Goal: Information Seeking & Learning: Compare options

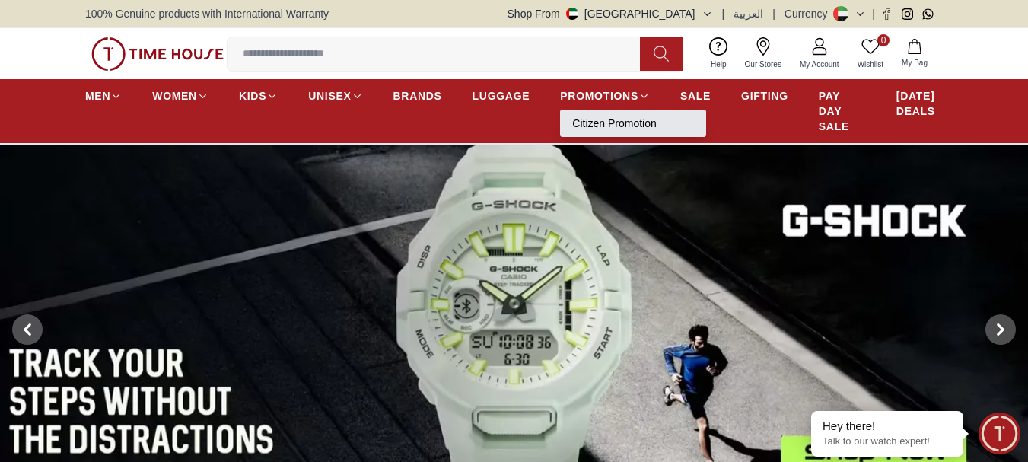
click at [611, 116] on link "Citizen Promotion" at bounding box center [633, 123] width 122 height 15
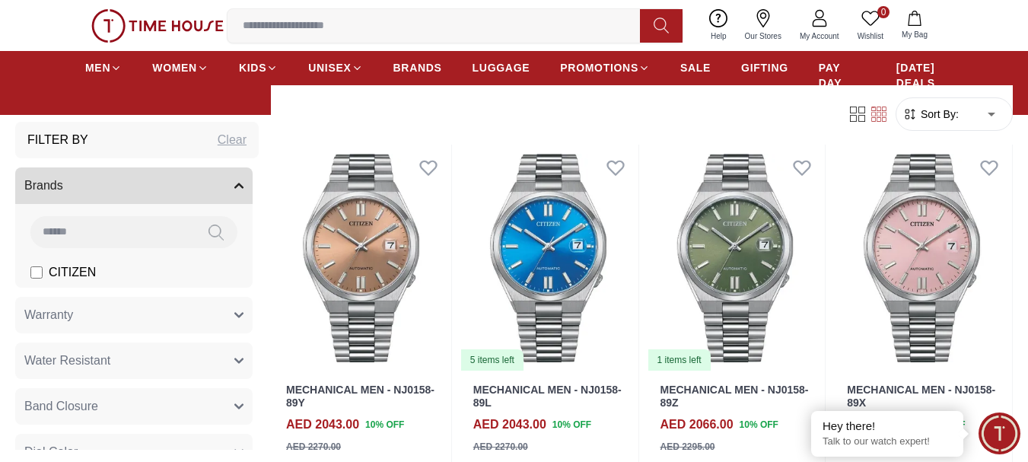
scroll to position [456, 0]
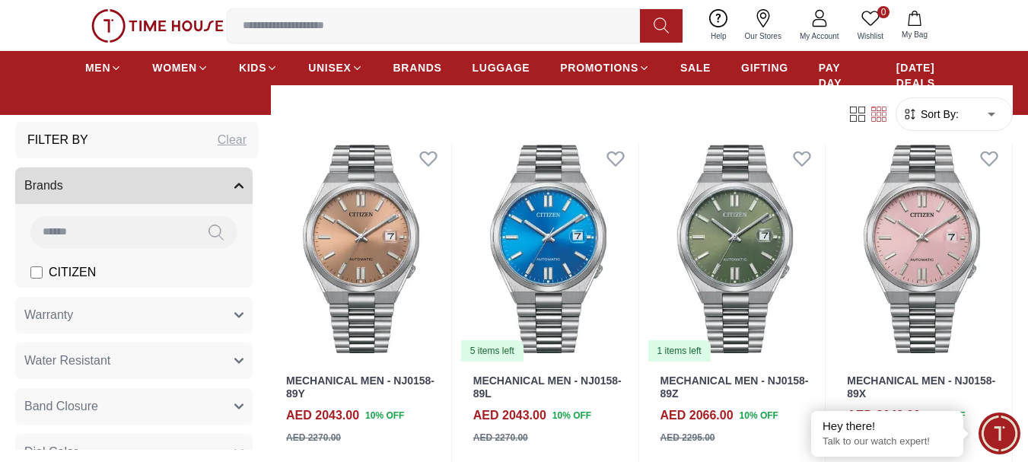
click at [914, 123] on form "Sort By: ​ ****** ​" at bounding box center [953, 113] width 117 height 33
click at [937, 115] on span "Sort By:" at bounding box center [937, 113] width 41 height 15
click at [927, 119] on span "Sort By:" at bounding box center [937, 113] width 41 height 15
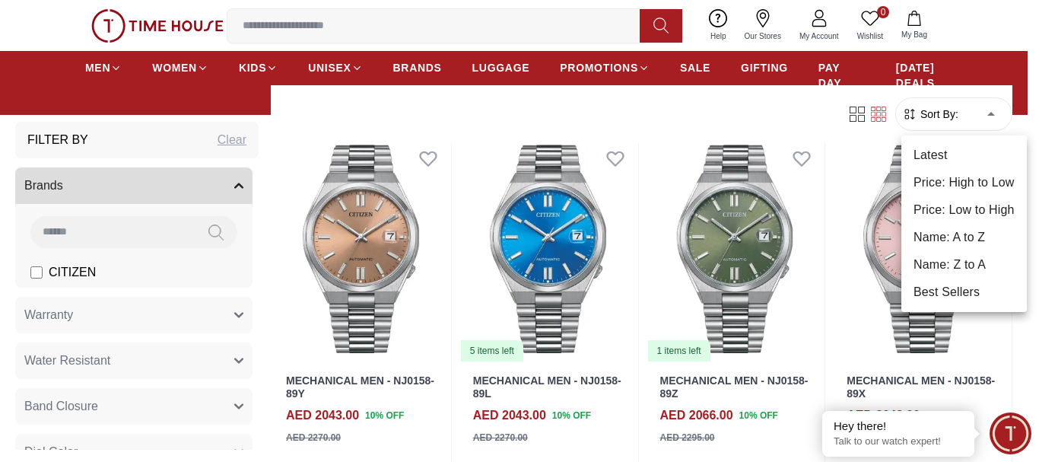
click at [975, 109] on body "100% Genuine products with International Warranty Shop From [GEOGRAPHIC_DATA] |…" at bounding box center [519, 456] width 1039 height 1824
click at [952, 203] on li "Price: Low to High" at bounding box center [964, 209] width 126 height 27
type input "*"
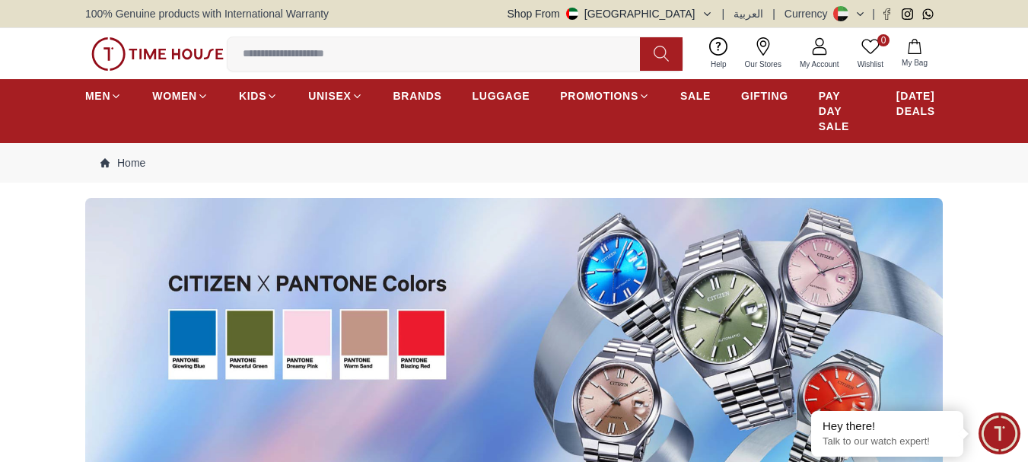
click at [166, 50] on img at bounding box center [157, 53] width 132 height 33
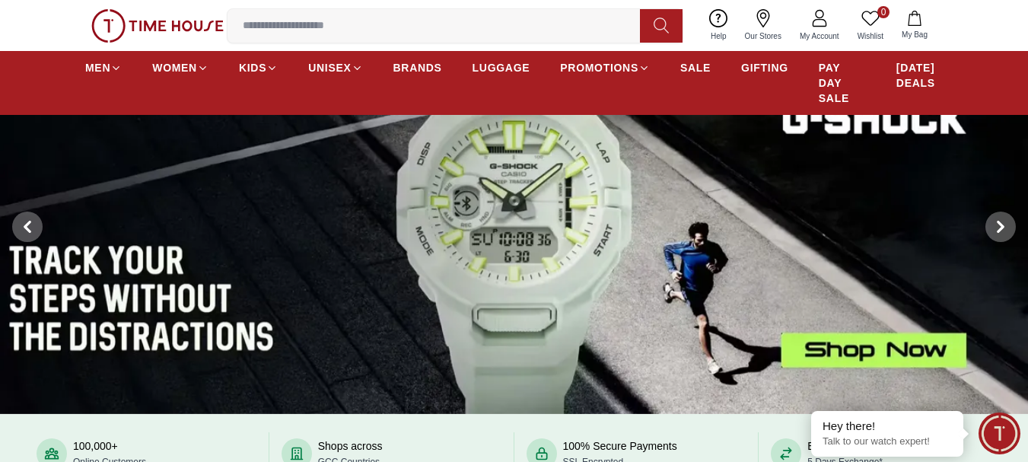
scroll to position [76, 0]
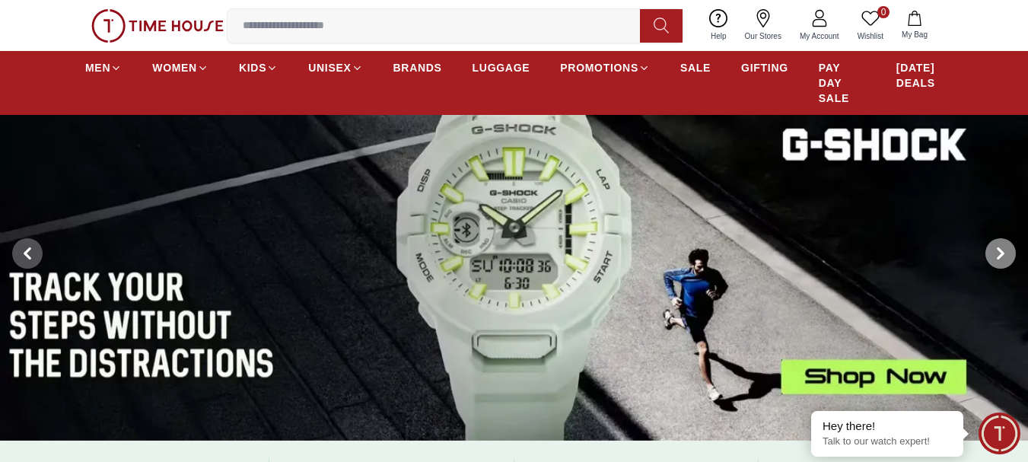
click at [1005, 258] on icon at bounding box center [1000, 253] width 12 height 12
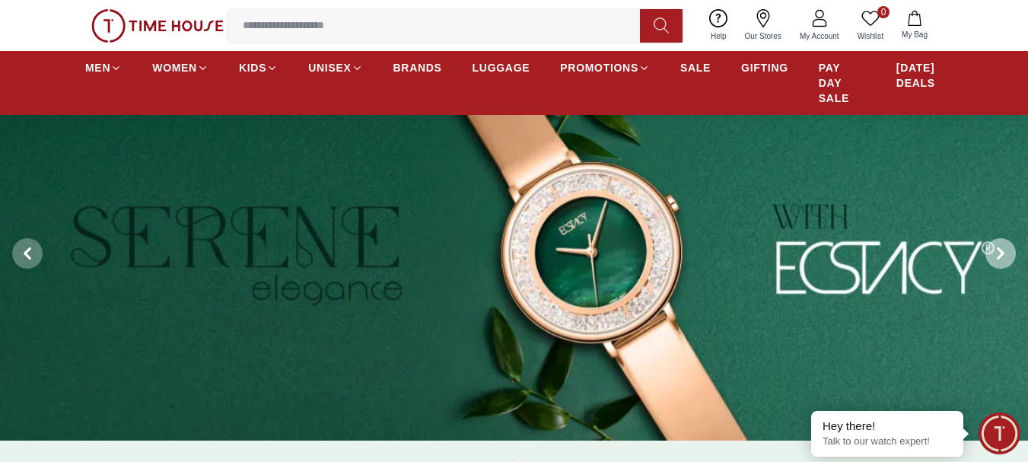
click at [1005, 258] on icon at bounding box center [1000, 253] width 12 height 12
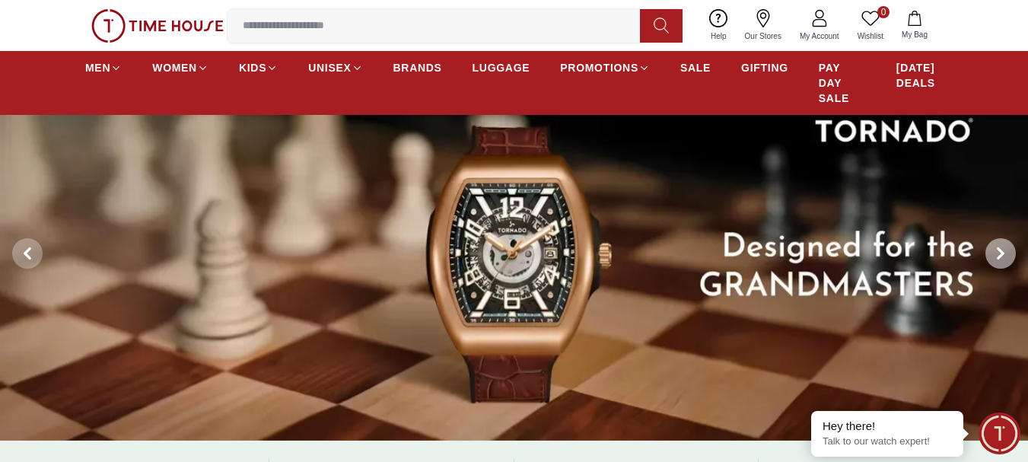
click at [1005, 258] on icon at bounding box center [1000, 253] width 12 height 12
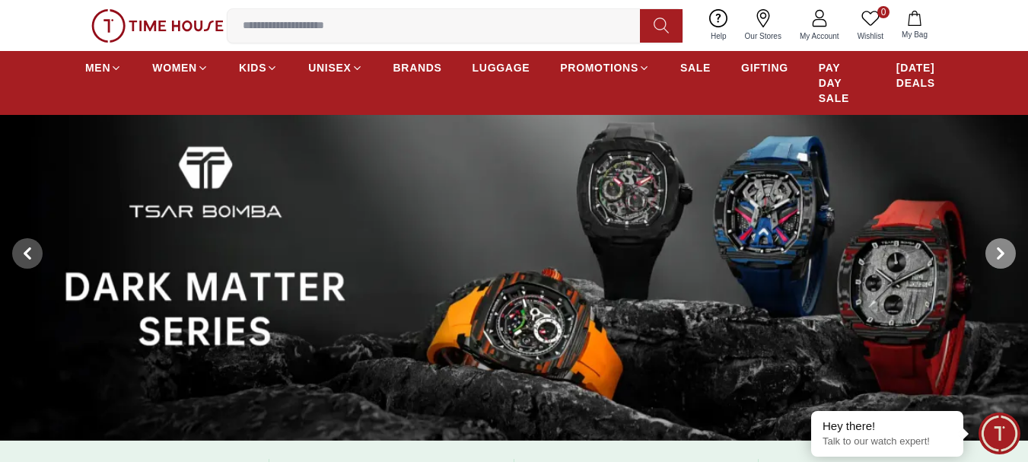
click at [1005, 258] on icon at bounding box center [1000, 253] width 12 height 12
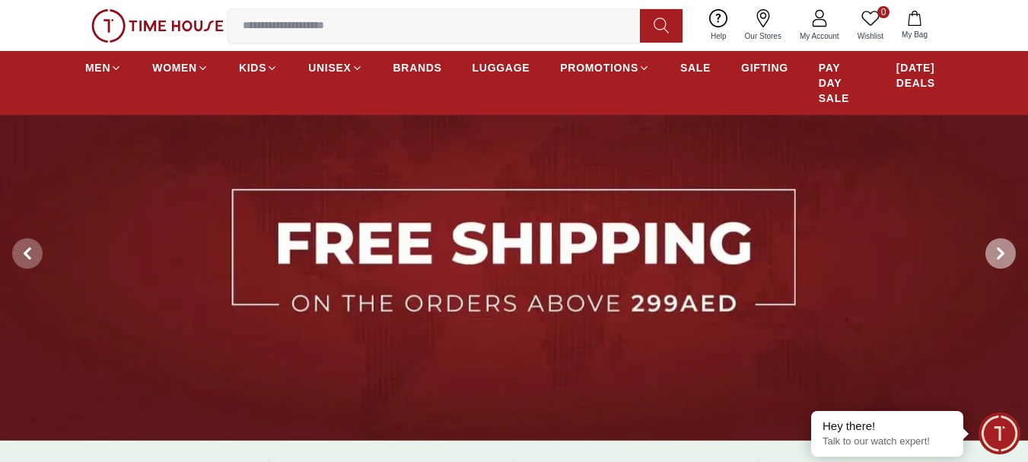
click at [1005, 258] on icon at bounding box center [1000, 253] width 12 height 12
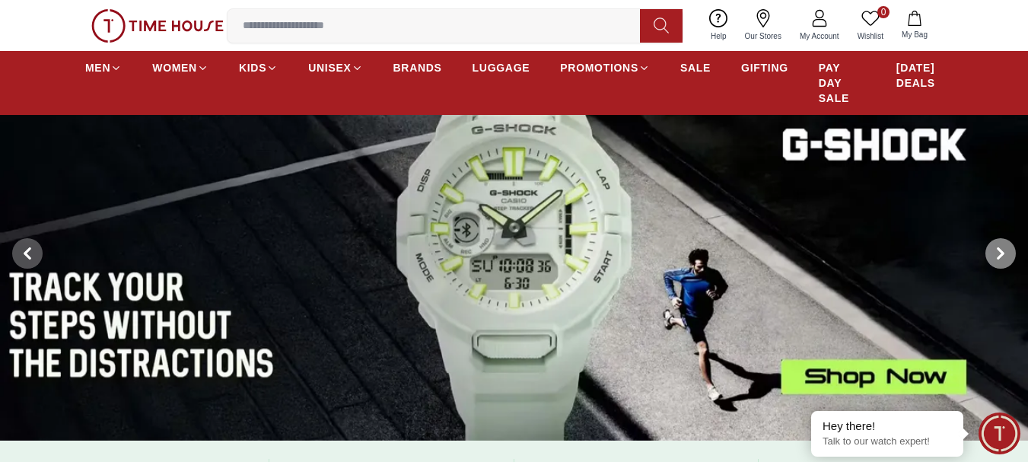
click at [1005, 258] on icon at bounding box center [1000, 253] width 12 height 12
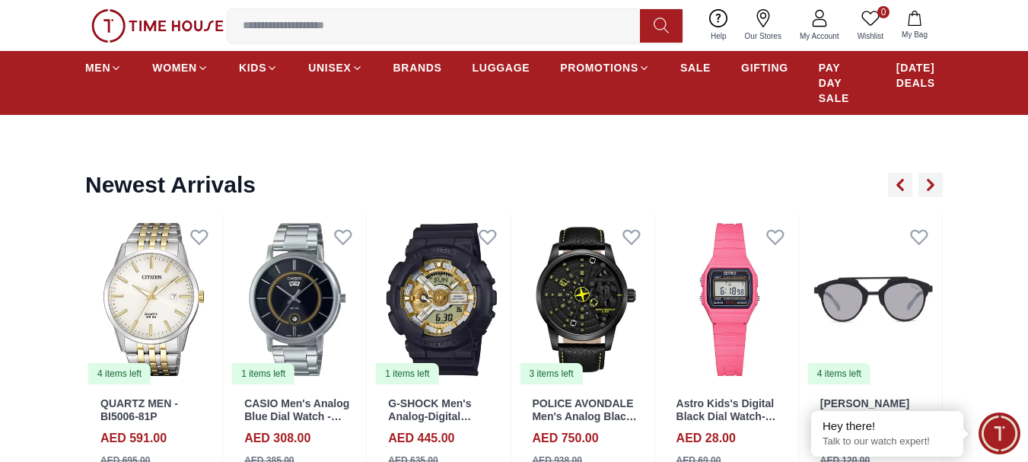
scroll to position [1674, 0]
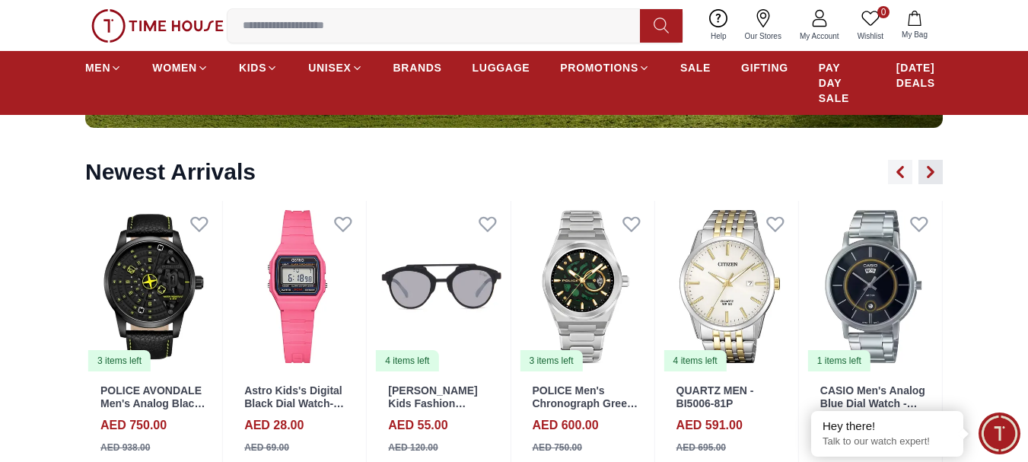
click at [933, 174] on icon "button" at bounding box center [930, 172] width 12 height 12
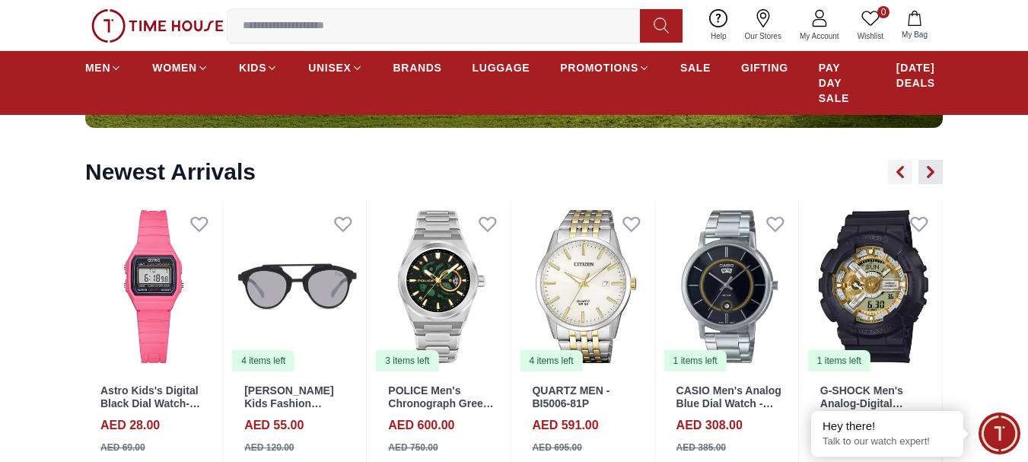
click at [933, 174] on icon "button" at bounding box center [930, 172] width 12 height 12
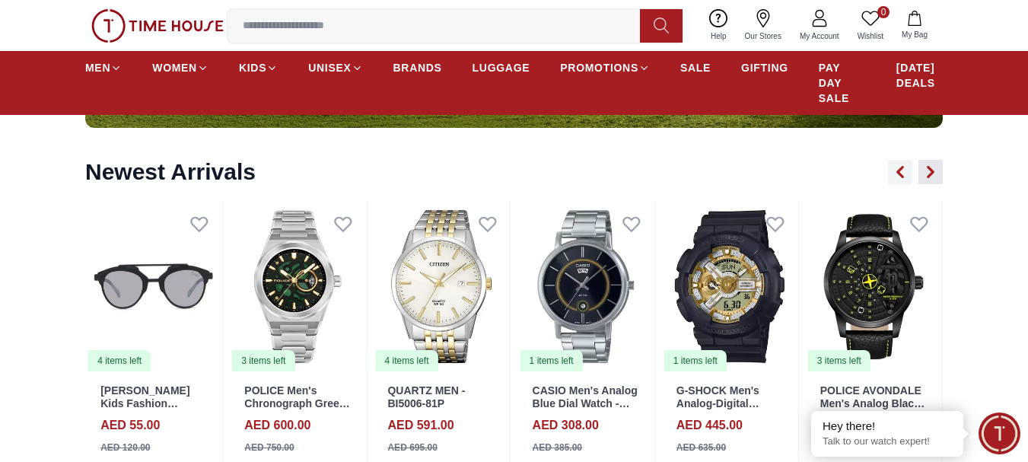
click at [933, 174] on icon "button" at bounding box center [930, 172] width 12 height 12
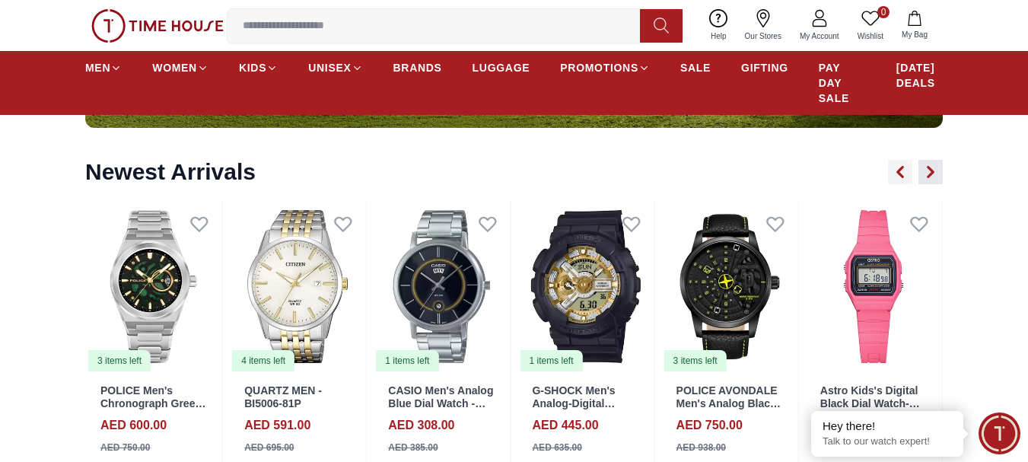
click at [933, 174] on icon "button" at bounding box center [930, 172] width 12 height 12
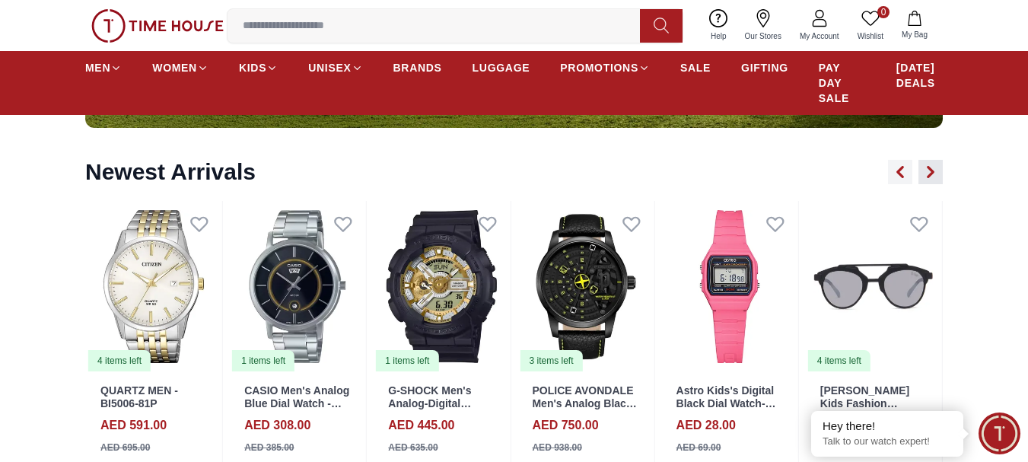
click at [933, 174] on icon "button" at bounding box center [930, 172] width 12 height 12
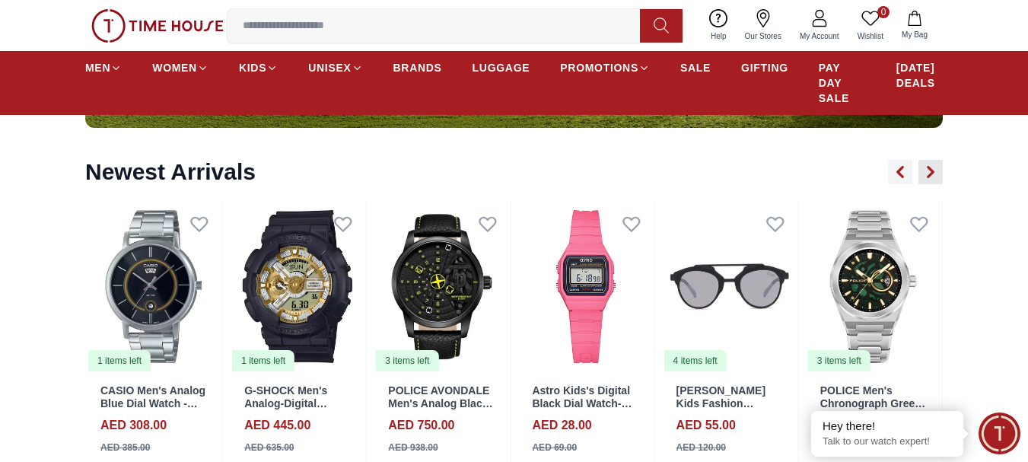
click at [933, 174] on icon "button" at bounding box center [930, 172] width 12 height 12
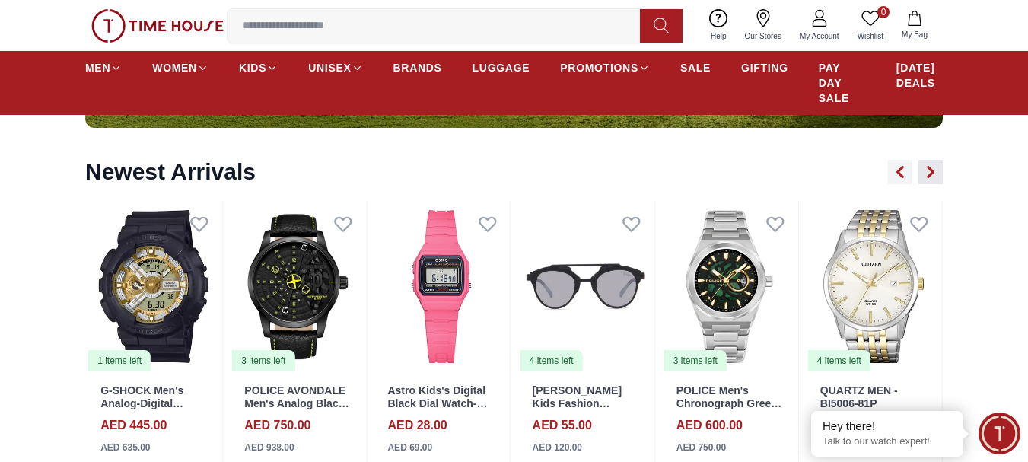
click at [933, 174] on icon "button" at bounding box center [930, 172] width 12 height 12
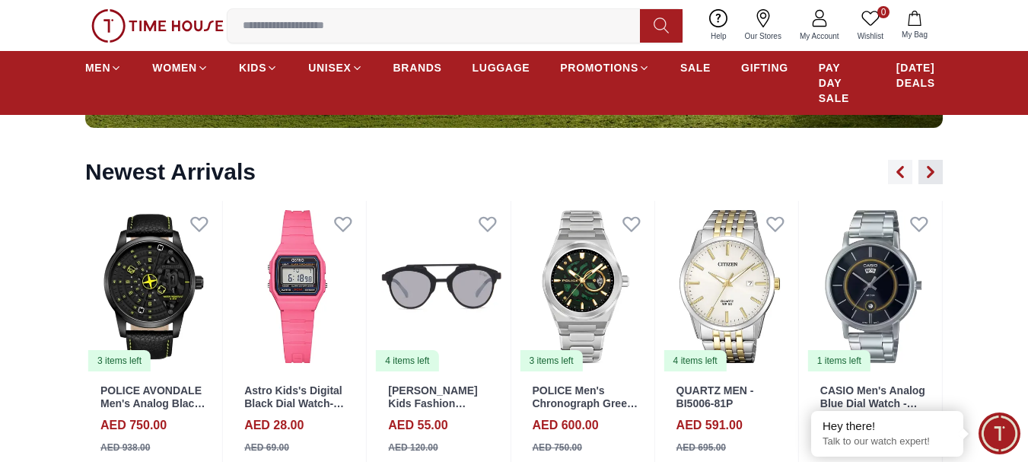
click at [936, 170] on icon "button" at bounding box center [930, 172] width 12 height 12
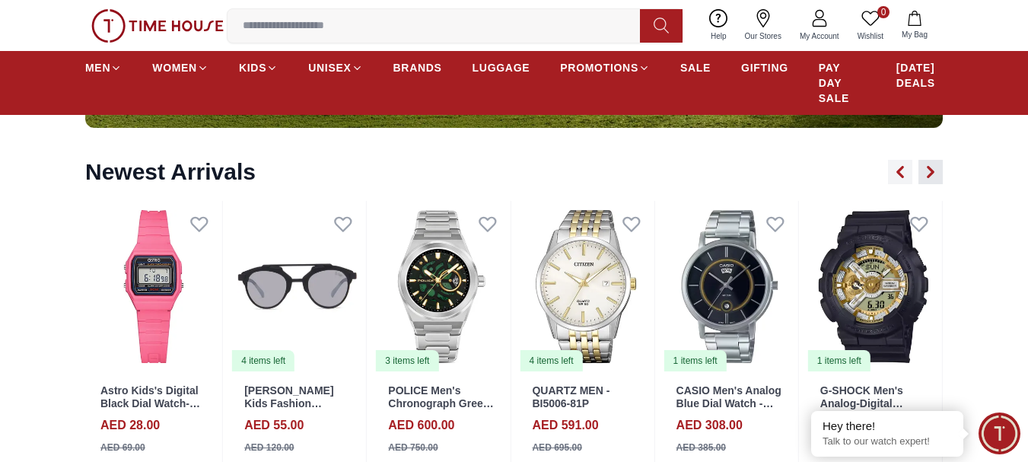
click at [936, 170] on icon "button" at bounding box center [930, 172] width 12 height 12
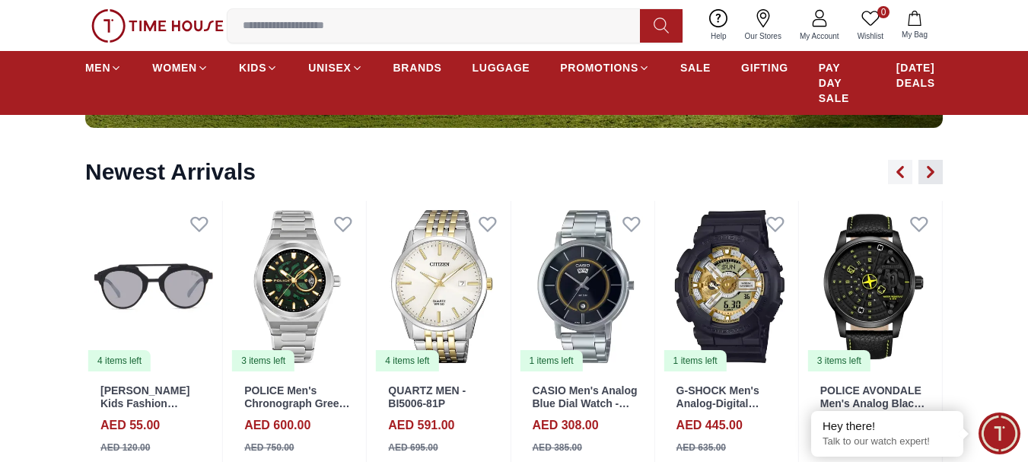
click at [936, 170] on icon "button" at bounding box center [930, 172] width 12 height 12
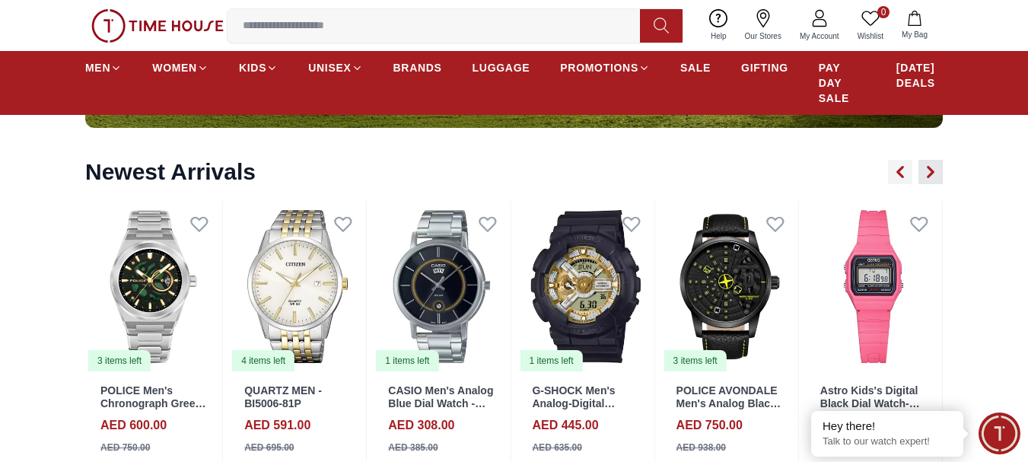
click at [936, 170] on icon "button" at bounding box center [930, 172] width 12 height 12
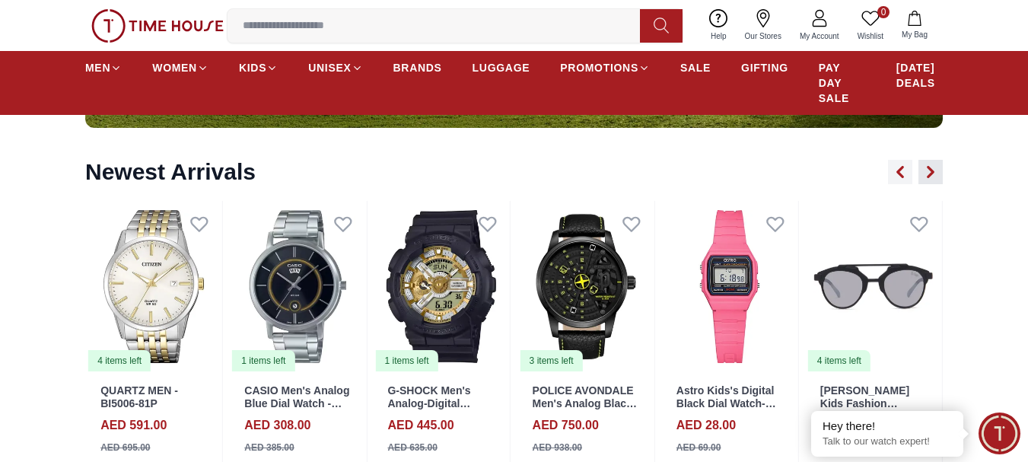
click at [936, 170] on icon "button" at bounding box center [930, 172] width 12 height 12
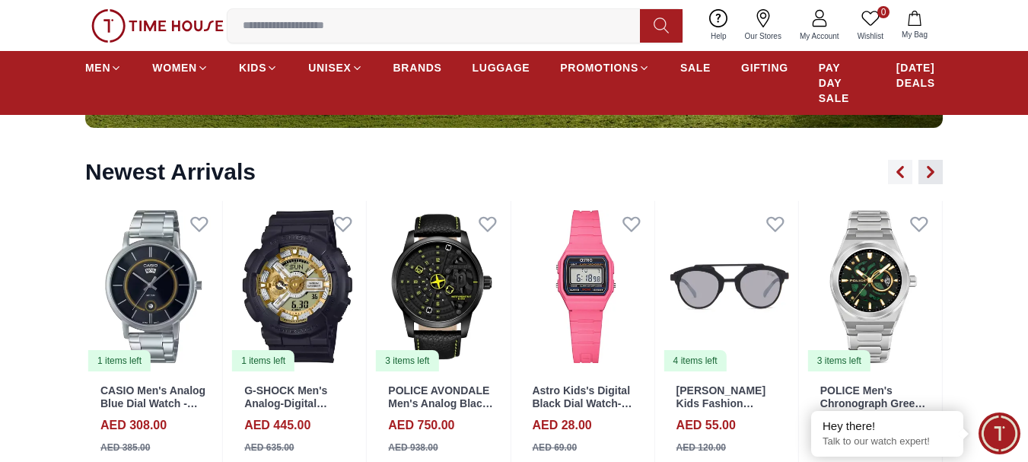
click at [936, 170] on icon "button" at bounding box center [930, 172] width 12 height 12
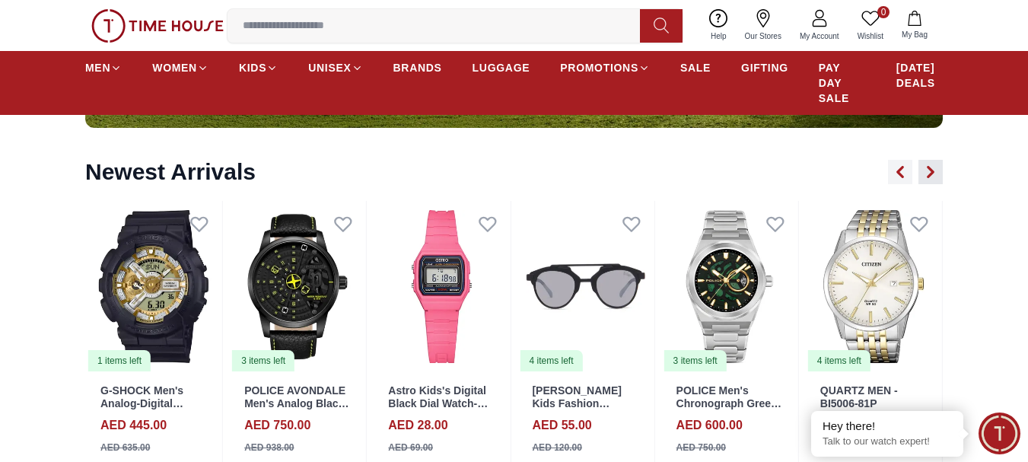
click at [936, 170] on icon "button" at bounding box center [930, 172] width 12 height 12
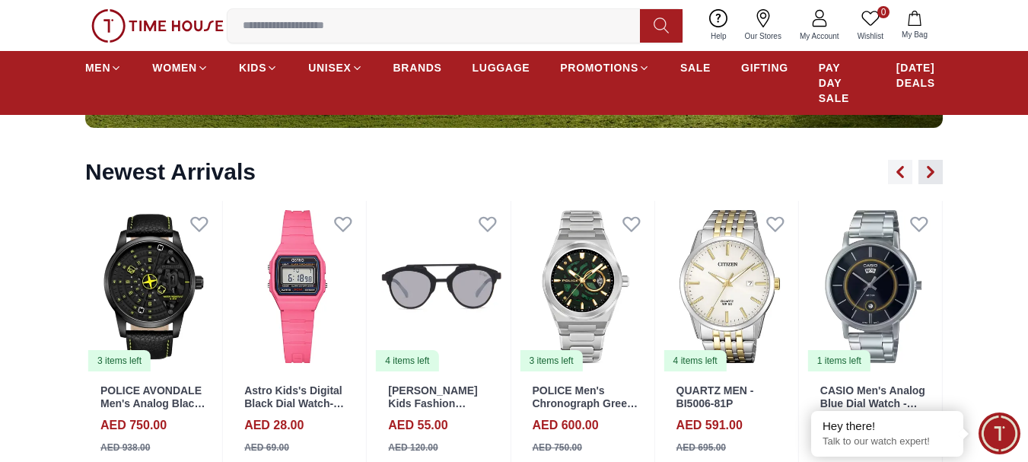
click at [936, 170] on icon "button" at bounding box center [930, 172] width 12 height 12
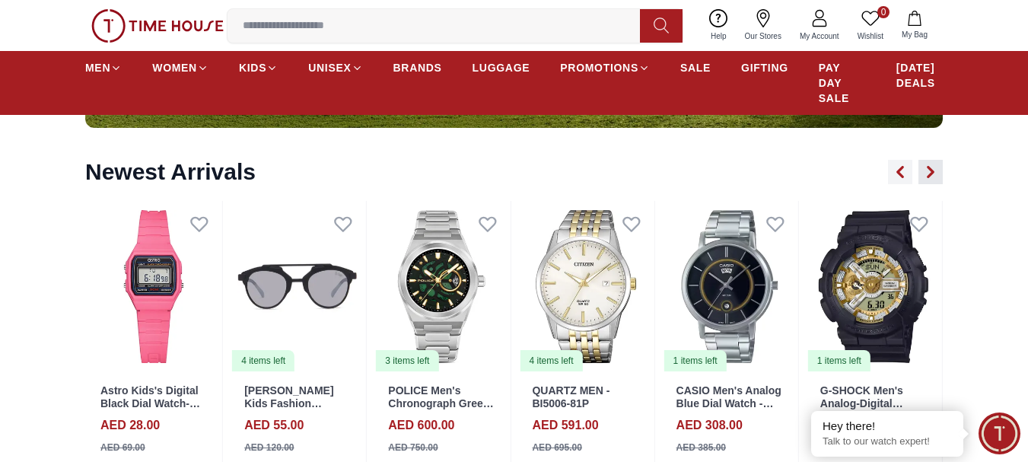
click at [936, 170] on icon "button" at bounding box center [930, 172] width 12 height 12
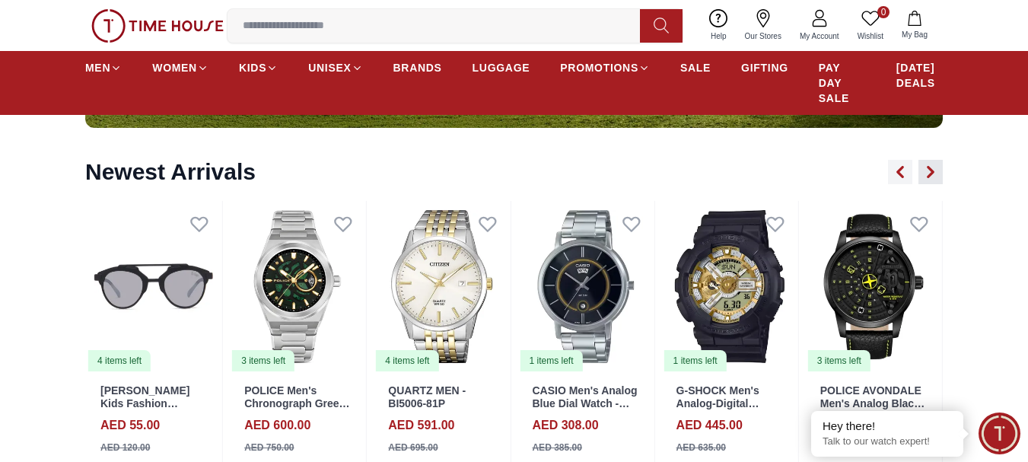
click at [935, 170] on icon "button" at bounding box center [930, 172] width 12 height 12
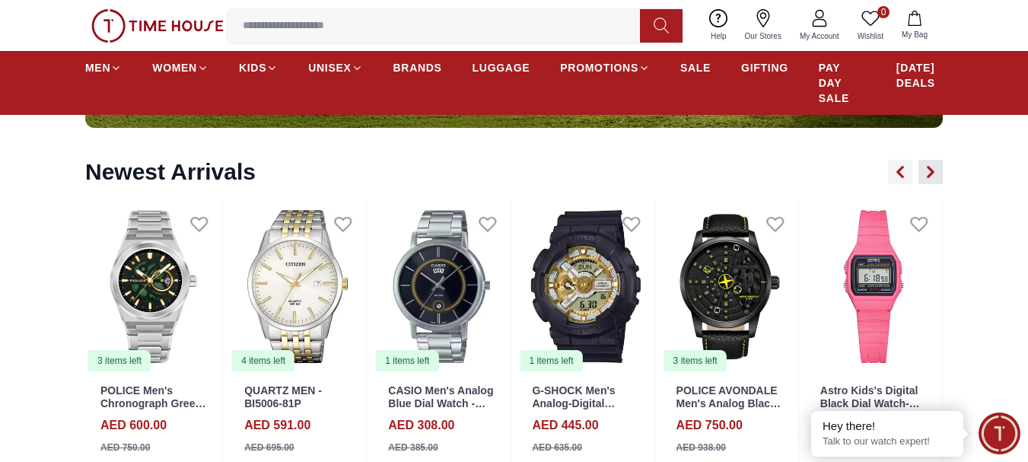
click at [935, 170] on icon "button" at bounding box center [930, 172] width 12 height 12
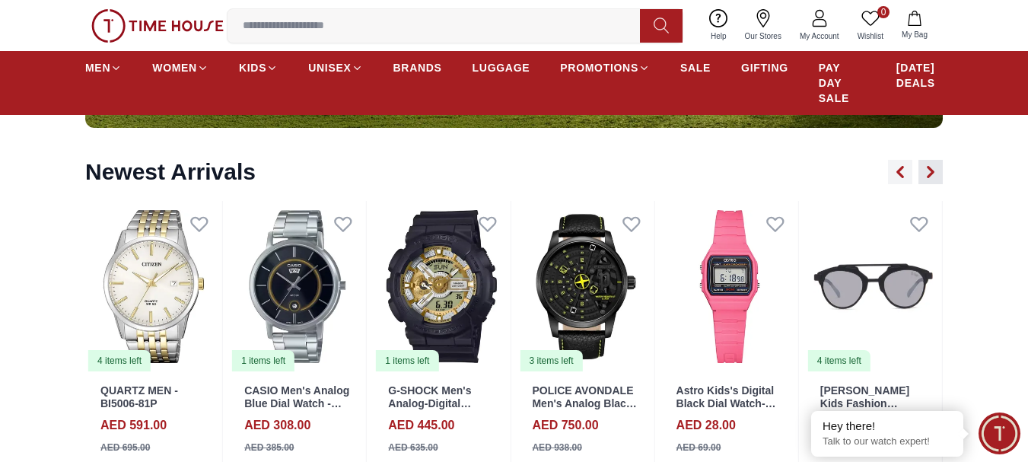
click at [935, 170] on icon "button" at bounding box center [930, 172] width 12 height 12
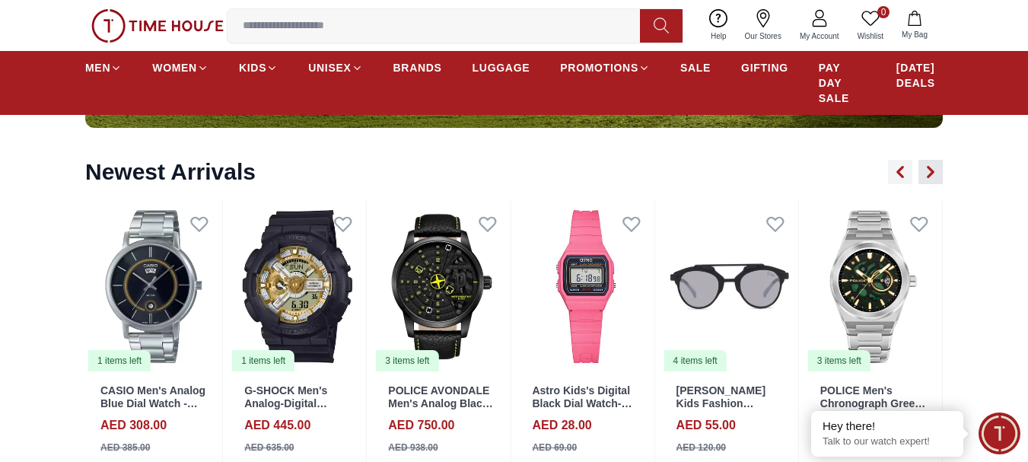
click at [935, 170] on icon "button" at bounding box center [930, 172] width 12 height 12
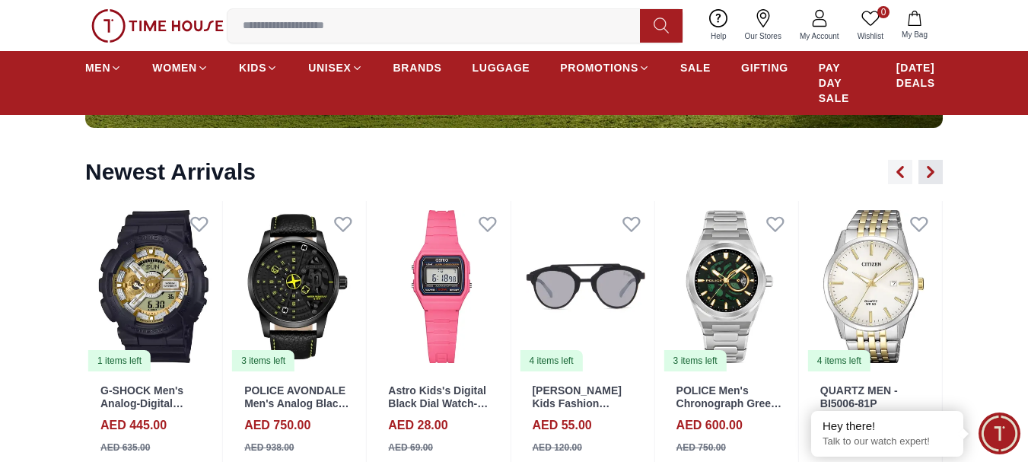
click at [935, 170] on icon "button" at bounding box center [930, 172] width 12 height 12
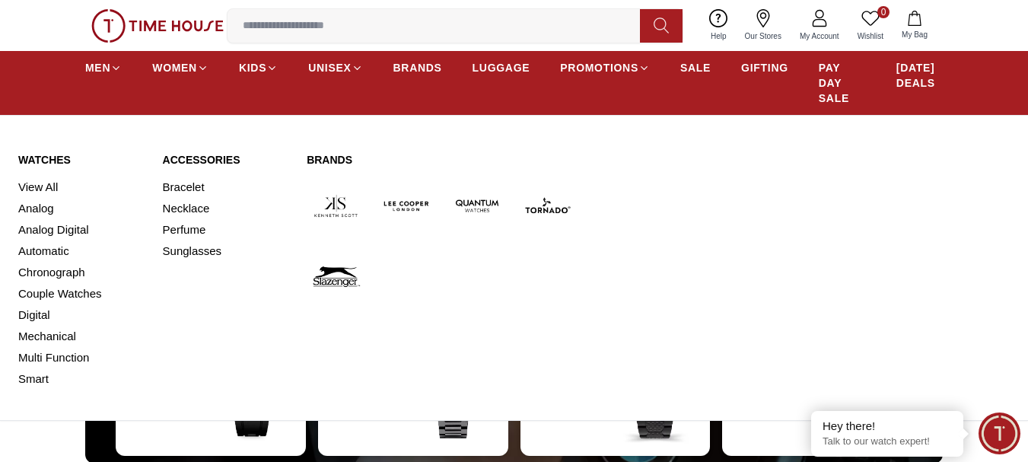
scroll to position [4260, 0]
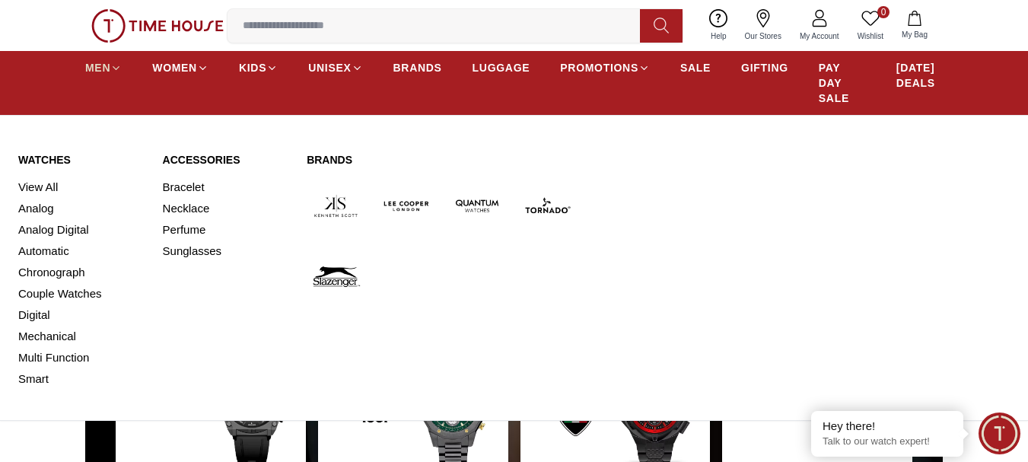
click at [97, 62] on span "MEN" at bounding box center [97, 67] width 25 height 15
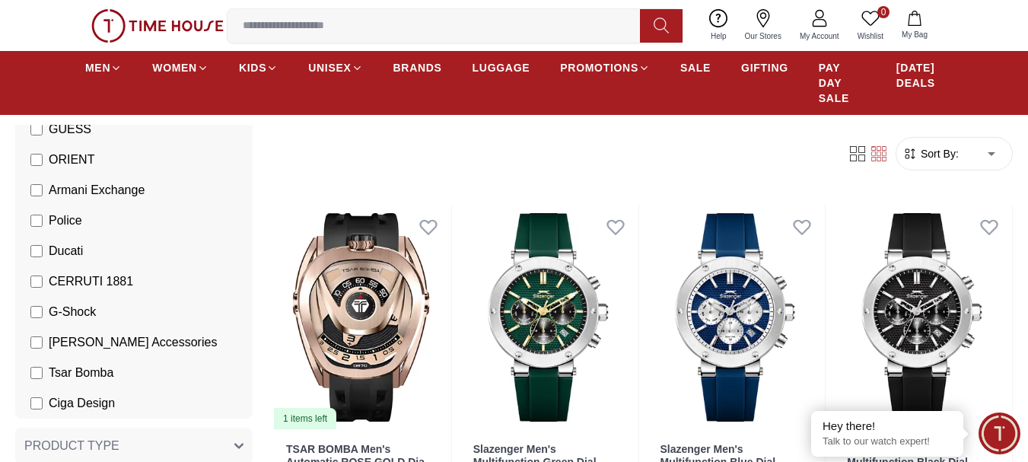
scroll to position [532, 0]
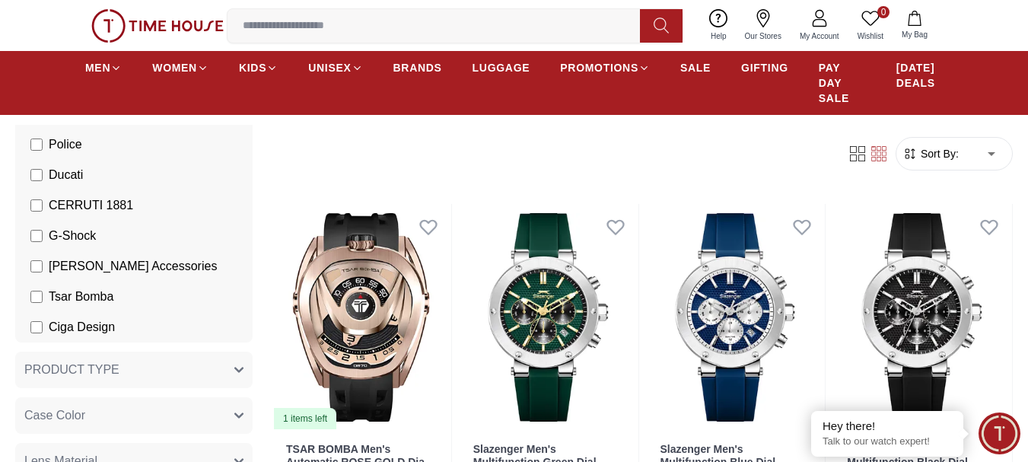
click at [911, 157] on icon "button" at bounding box center [909, 153] width 15 height 15
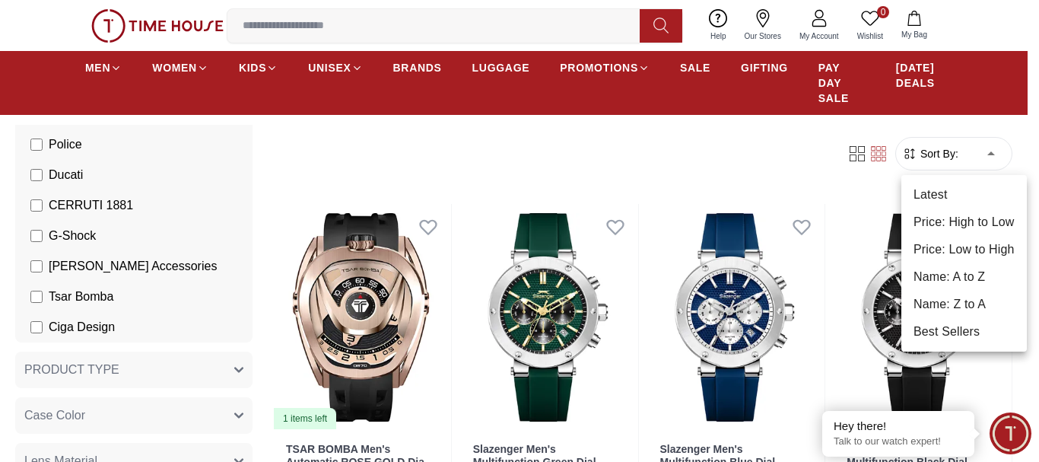
click at [958, 242] on li "Price: Low to High" at bounding box center [964, 249] width 126 height 27
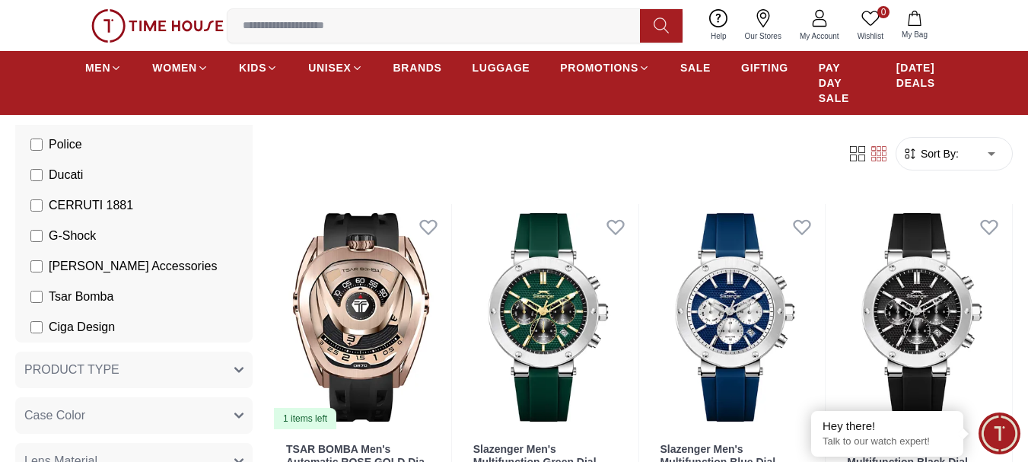
type input "*"
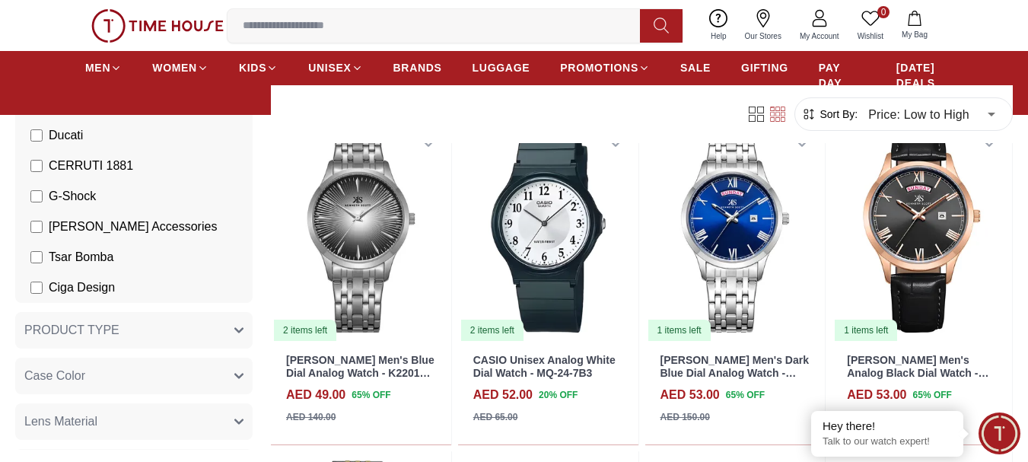
scroll to position [837, 0]
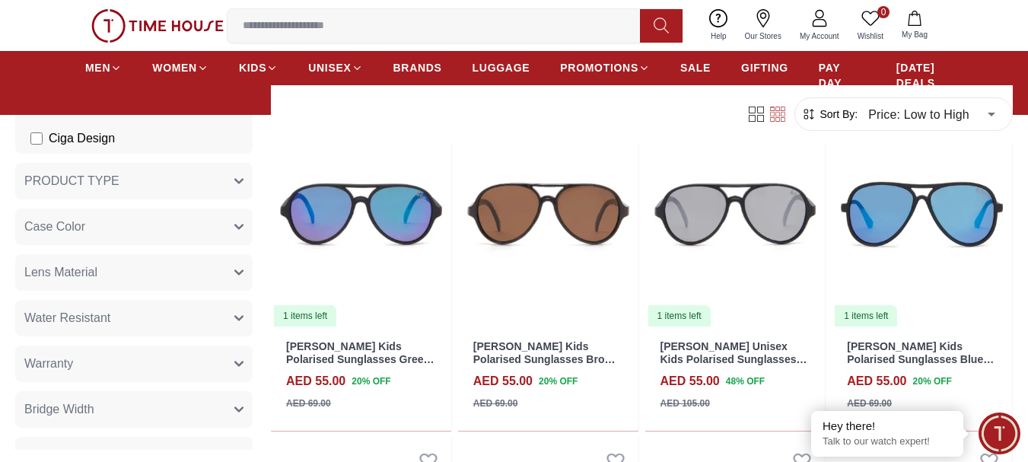
scroll to position [685, 0]
click at [67, 183] on span "PRODUCT TYPE" at bounding box center [71, 178] width 95 height 18
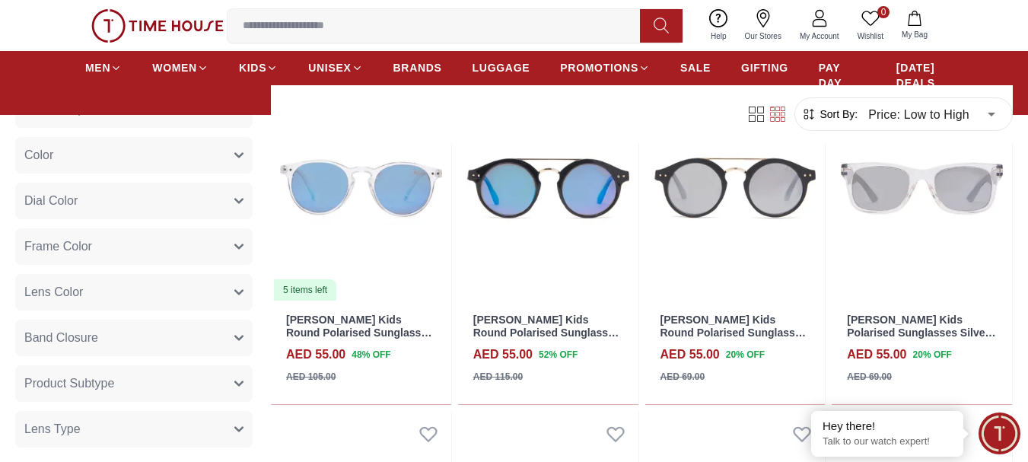
scroll to position [1902, 0]
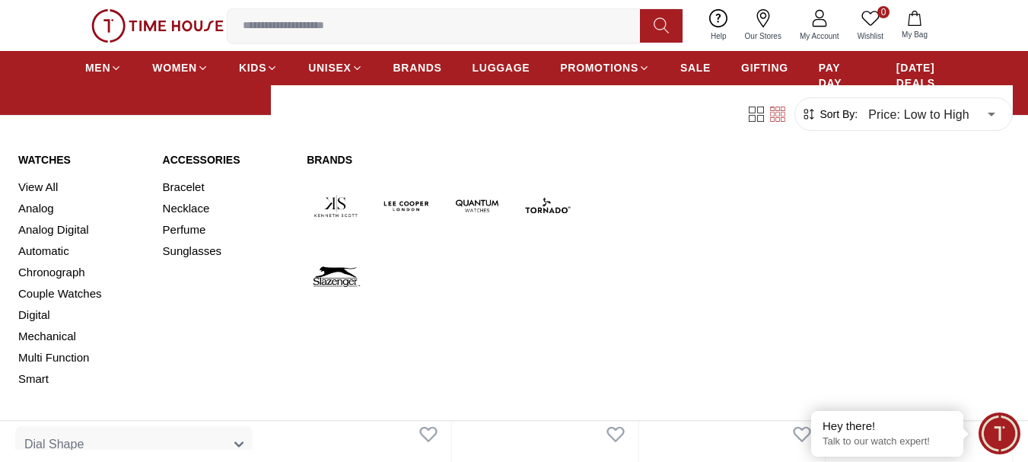
click at [61, 161] on link "Watches" at bounding box center [81, 159] width 126 height 15
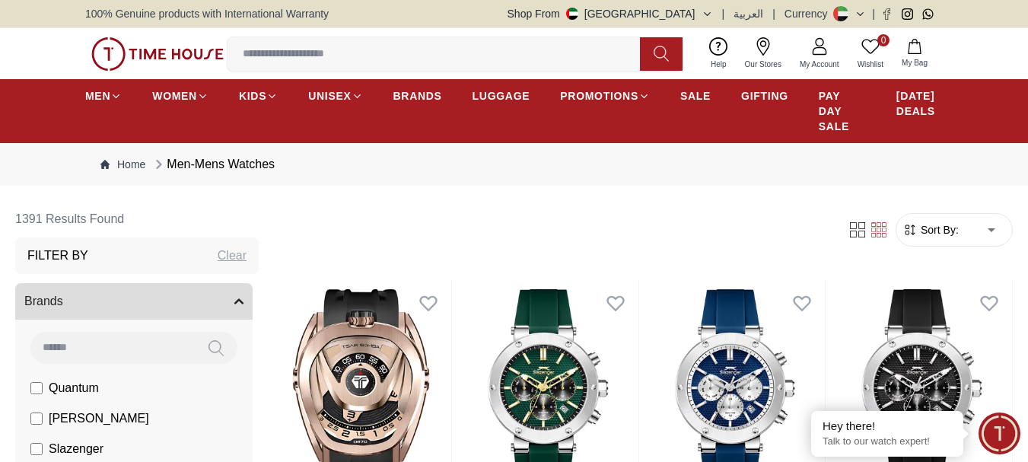
click at [943, 224] on span "Sort By:" at bounding box center [937, 229] width 41 height 15
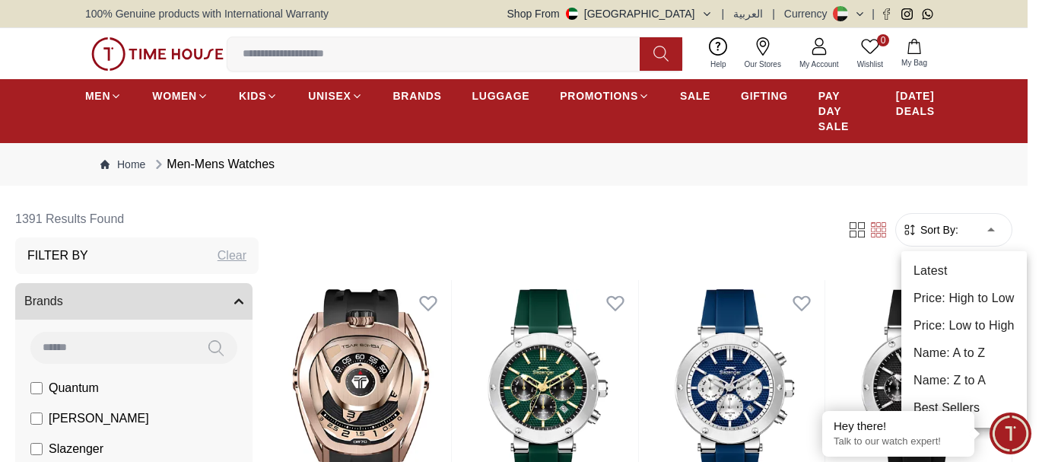
click at [966, 325] on li "Price: Low to High" at bounding box center [964, 325] width 126 height 27
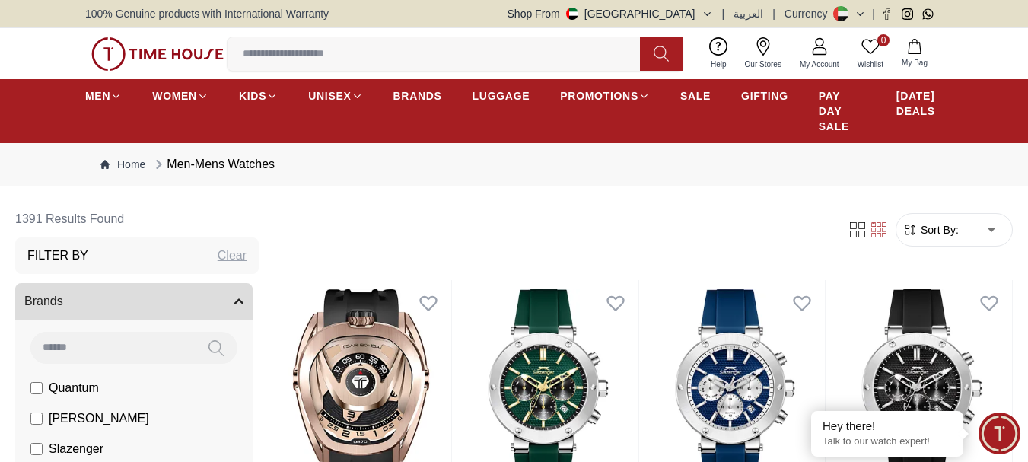
type input "*"
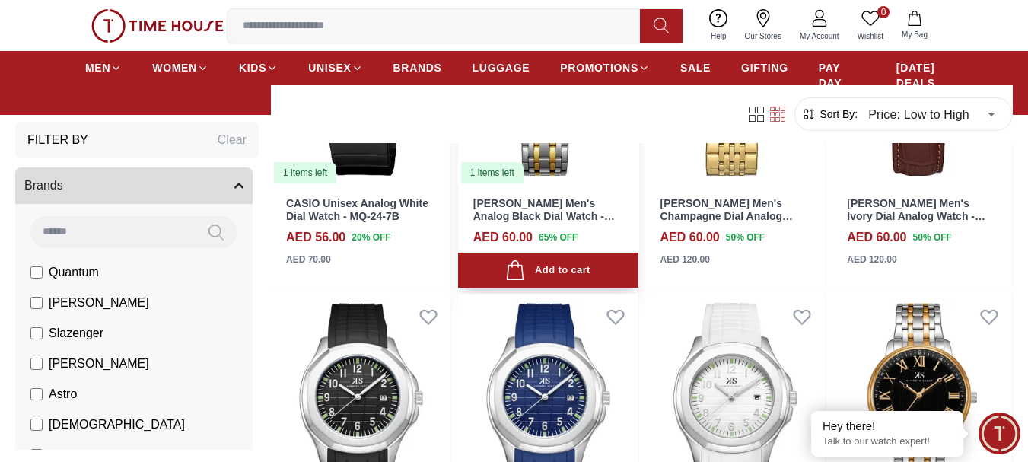
scroll to position [1369, 0]
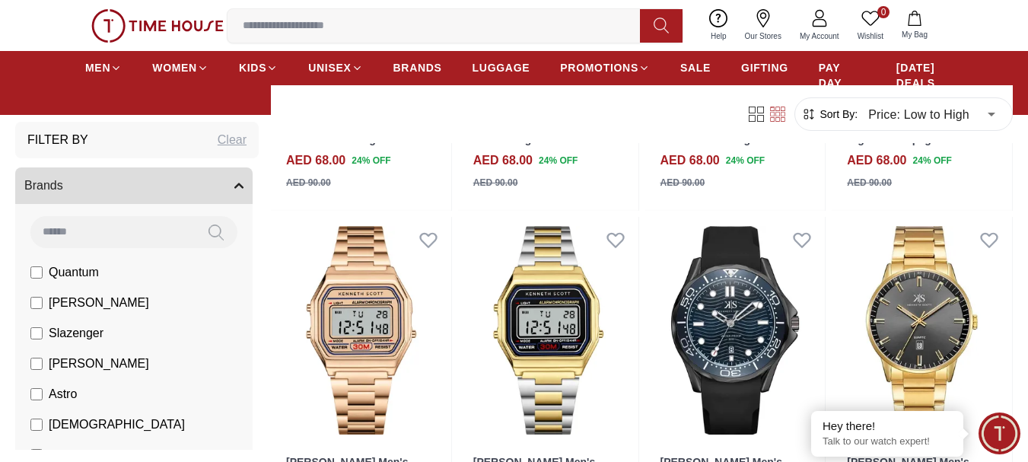
scroll to position [2434, 0]
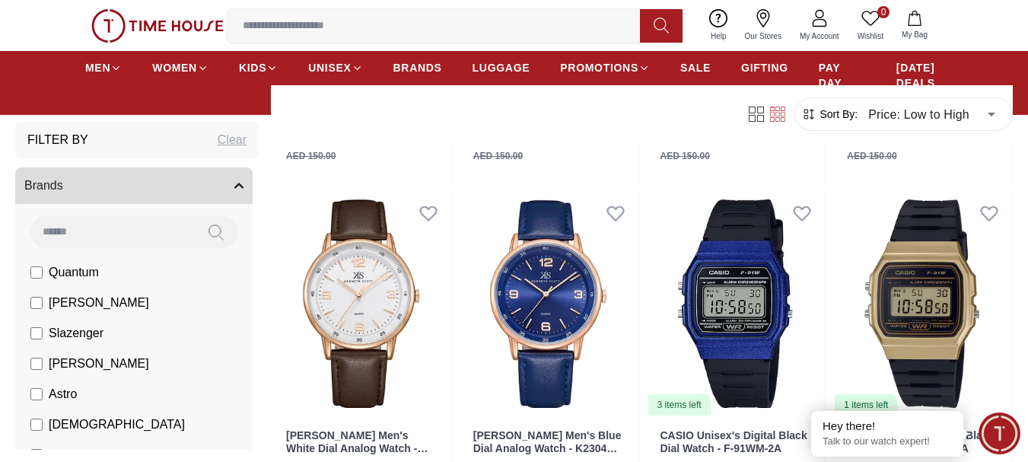
scroll to position [3423, 0]
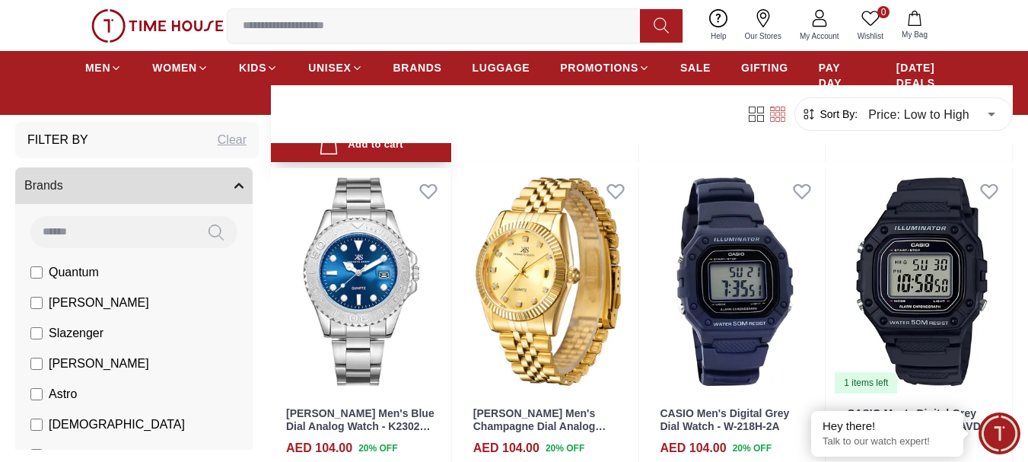
scroll to position [6542, 0]
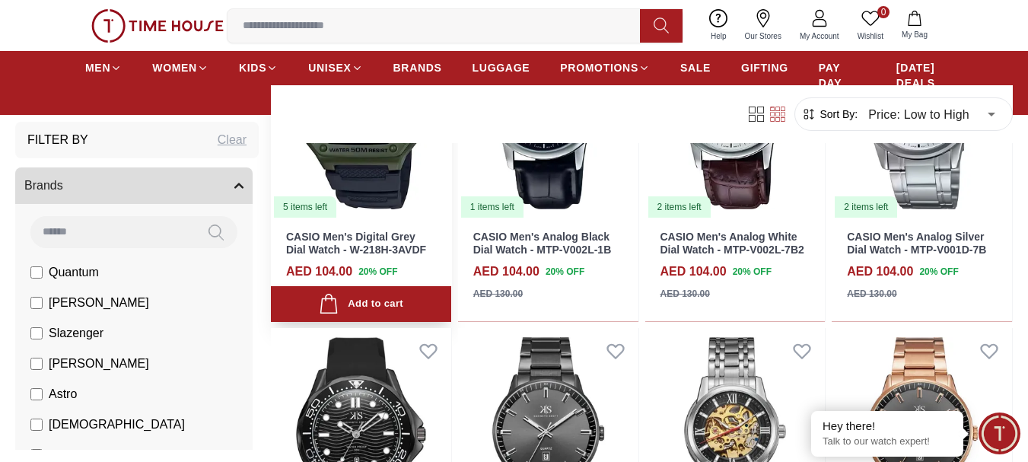
scroll to position [6922, 0]
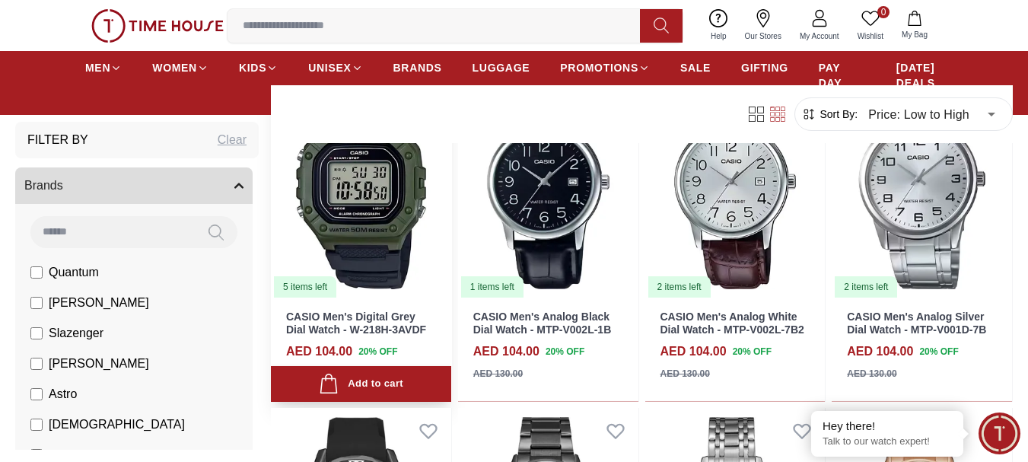
click at [370, 250] on img at bounding box center [361, 185] width 180 height 227
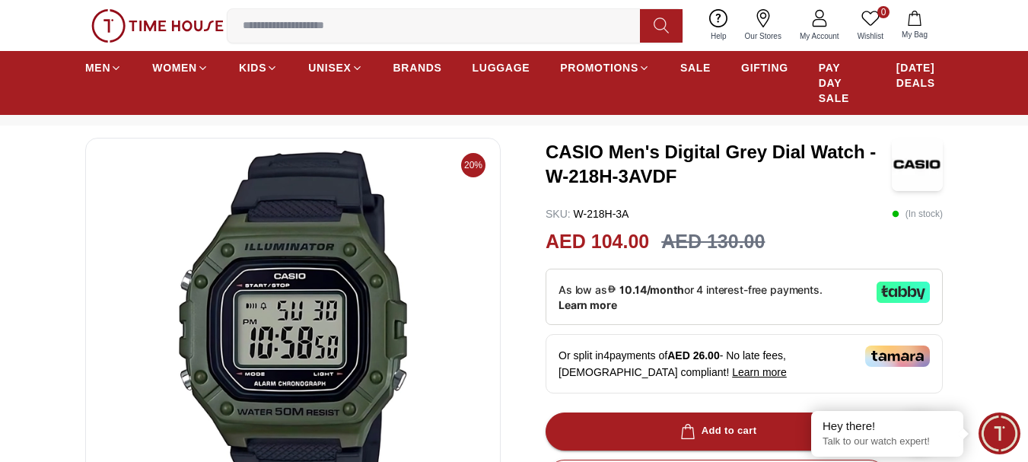
scroll to position [228, 0]
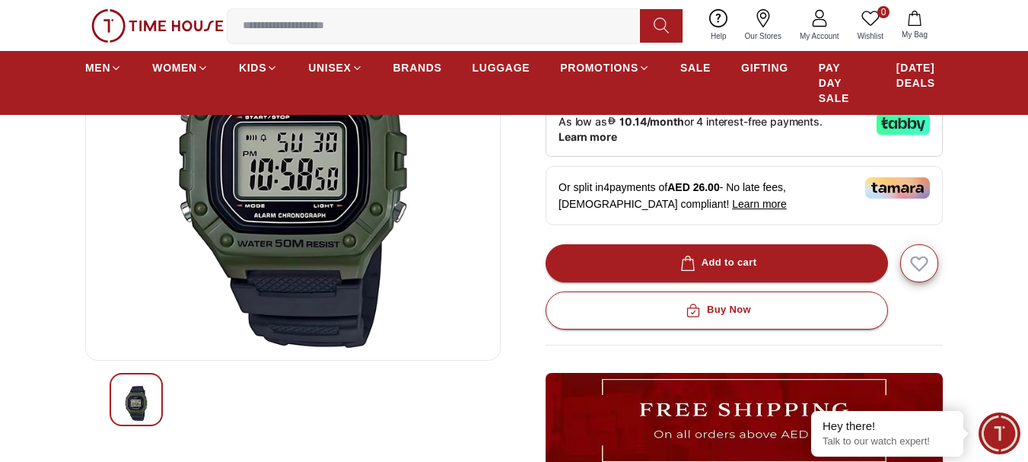
click at [346, 242] on img at bounding box center [292, 165] width 389 height 365
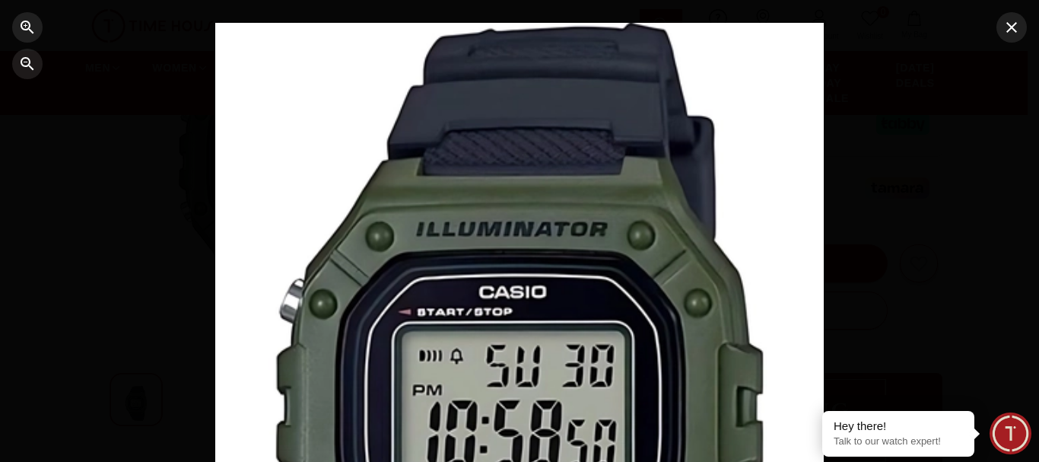
click at [537, 387] on div at bounding box center [519, 230] width 609 height 415
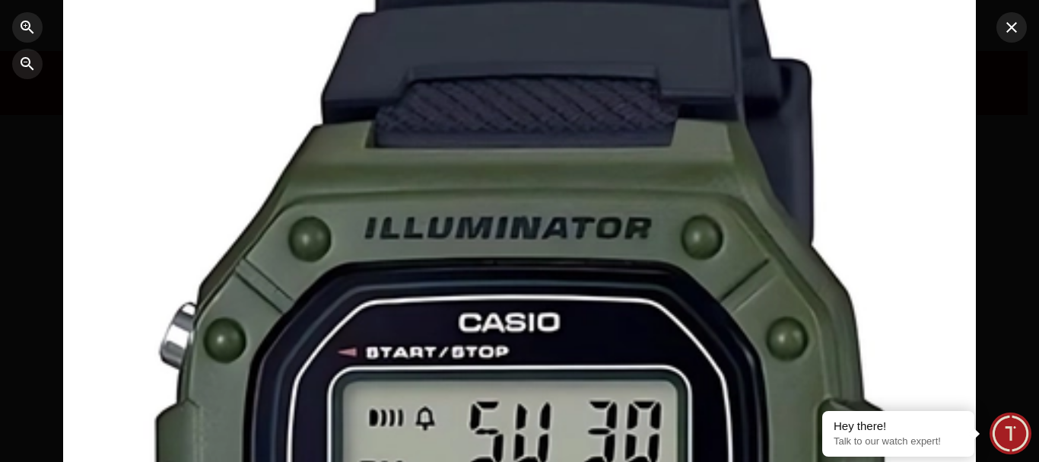
click at [532, 364] on div at bounding box center [519, 230] width 913 height 623
click at [632, 237] on div at bounding box center [519, 230] width 913 height 623
click at [1018, 32] on icon "button" at bounding box center [1012, 27] width 18 height 18
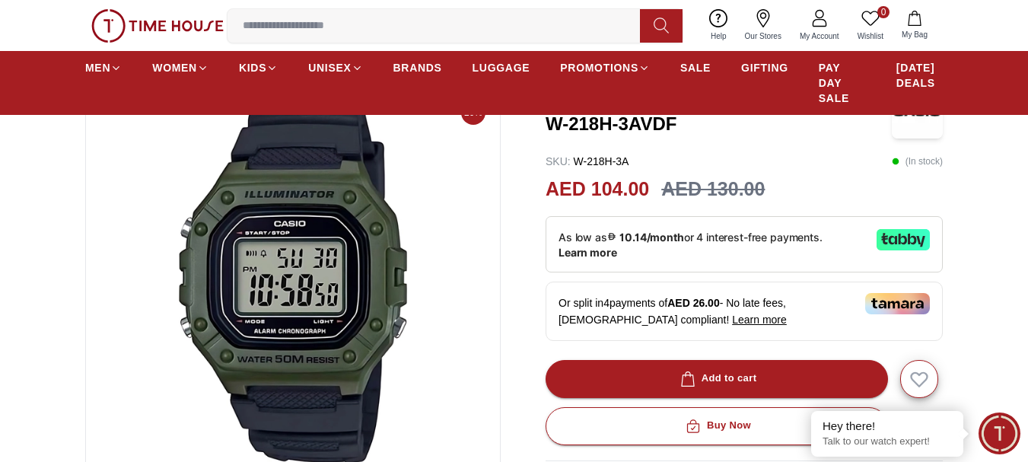
scroll to position [76, 0]
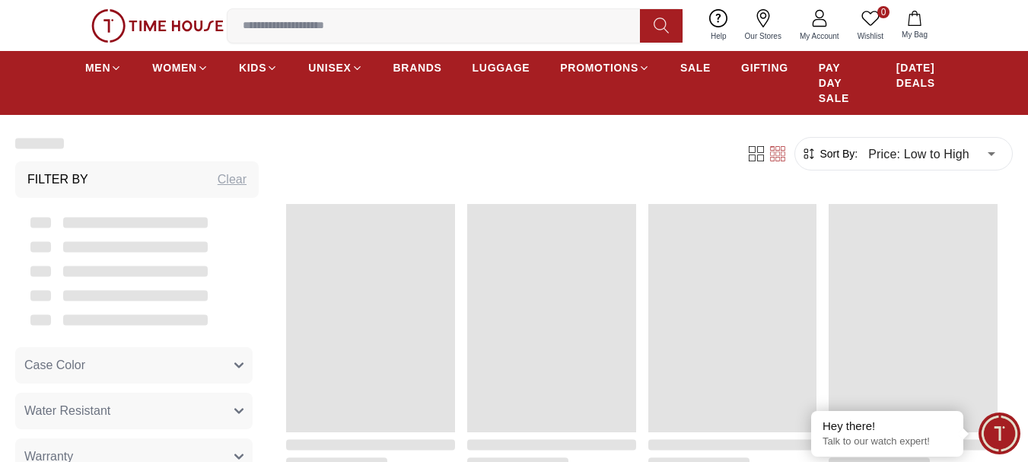
scroll to position [1572, 0]
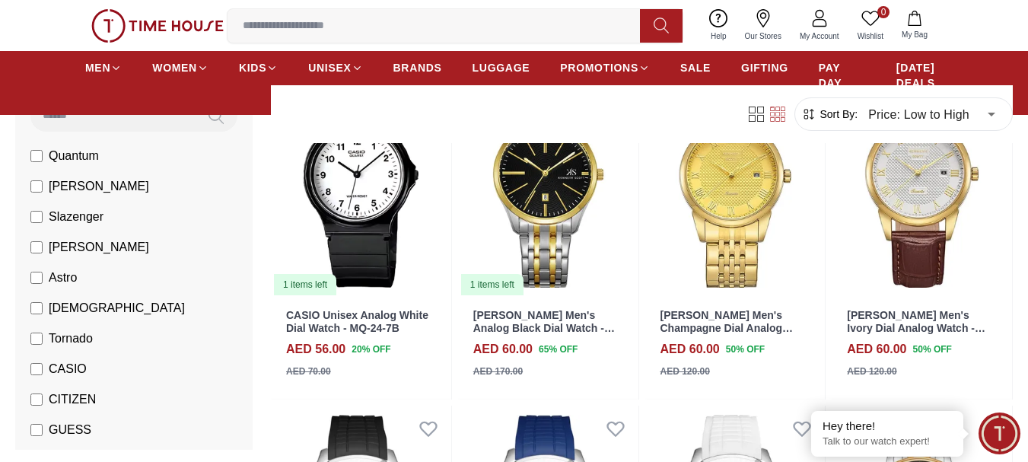
scroll to position [152, 0]
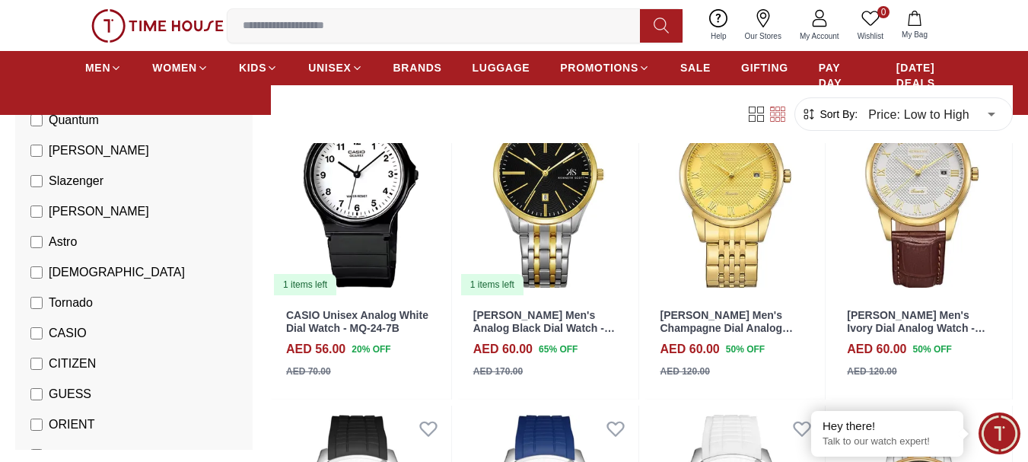
click at [62, 334] on span "CASIO" at bounding box center [68, 333] width 38 height 18
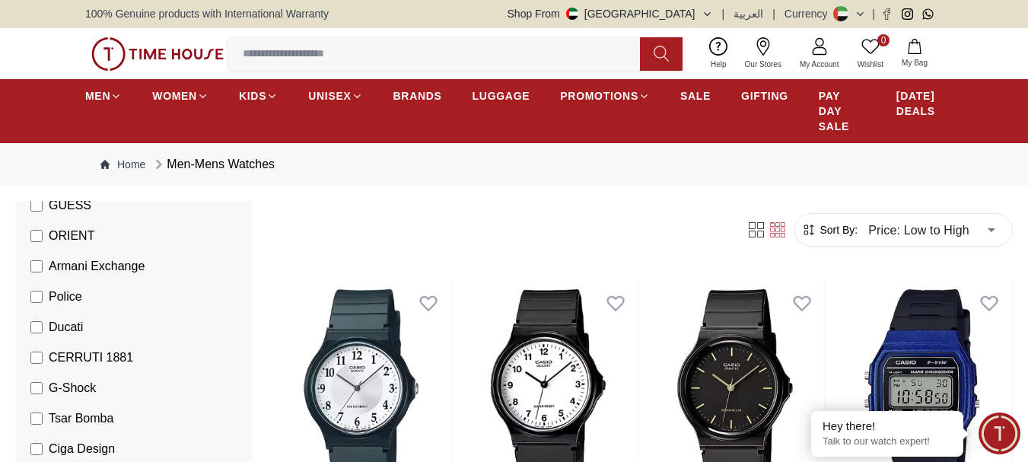
scroll to position [532, 0]
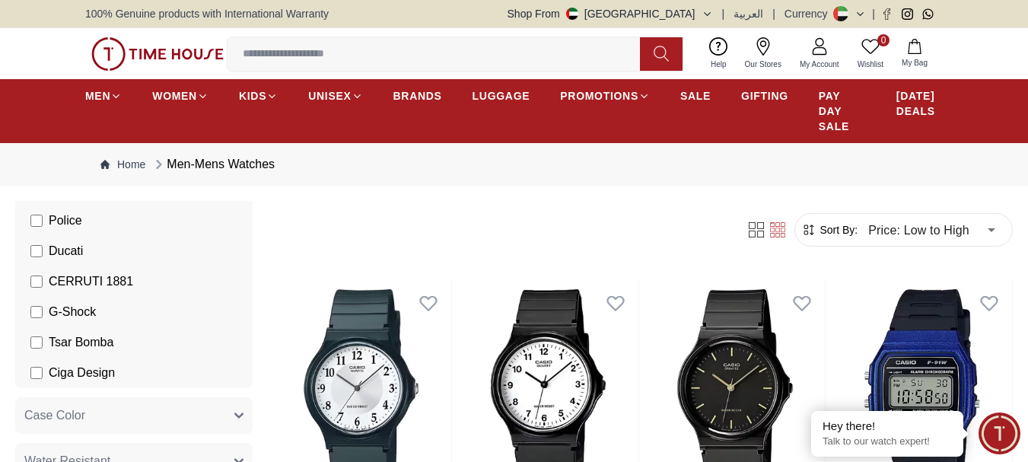
click at [68, 304] on span "G-Shock" at bounding box center [72, 312] width 47 height 18
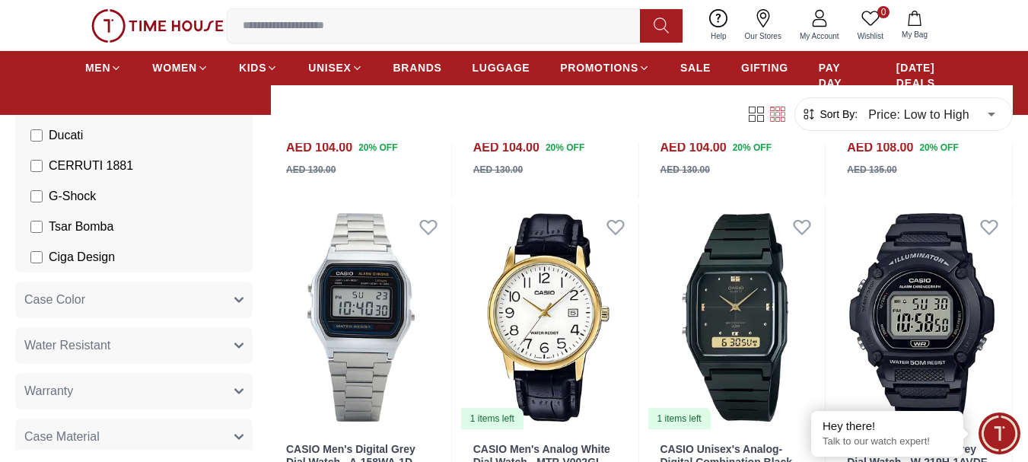
scroll to position [1445, 0]
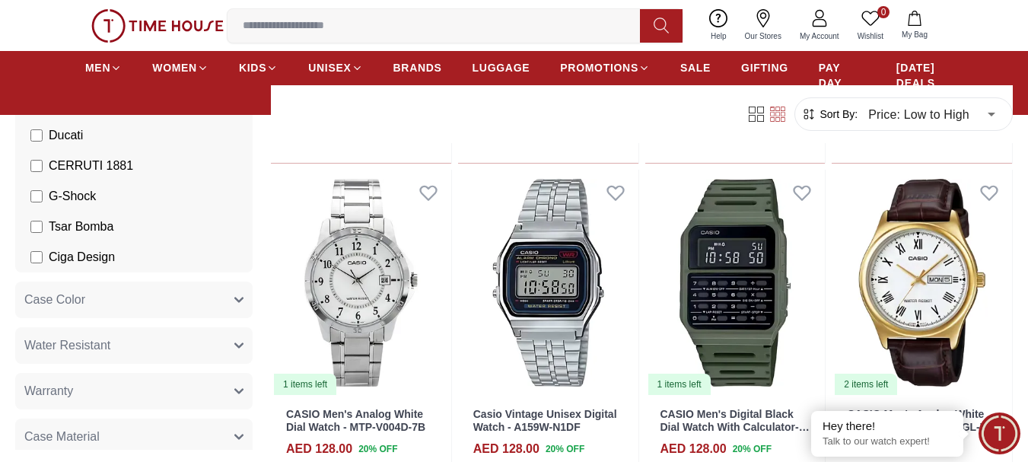
scroll to position [2815, 0]
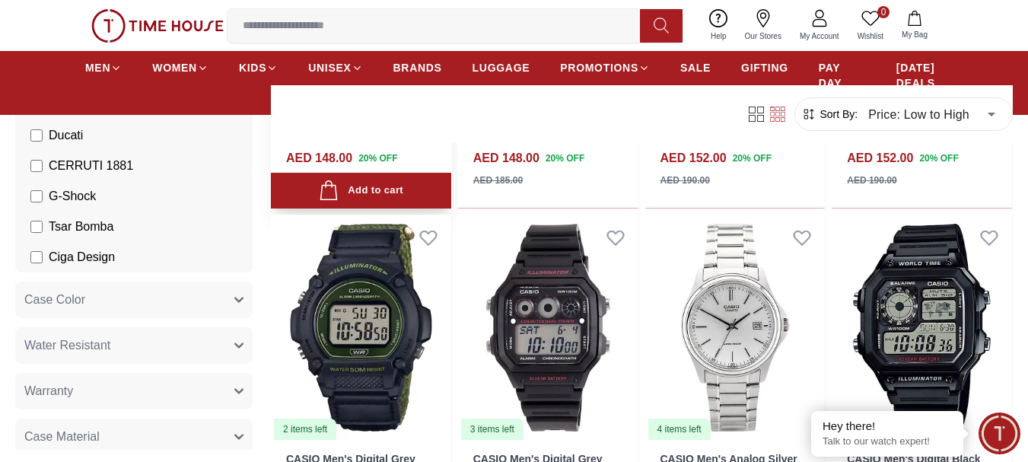
scroll to position [4792, 0]
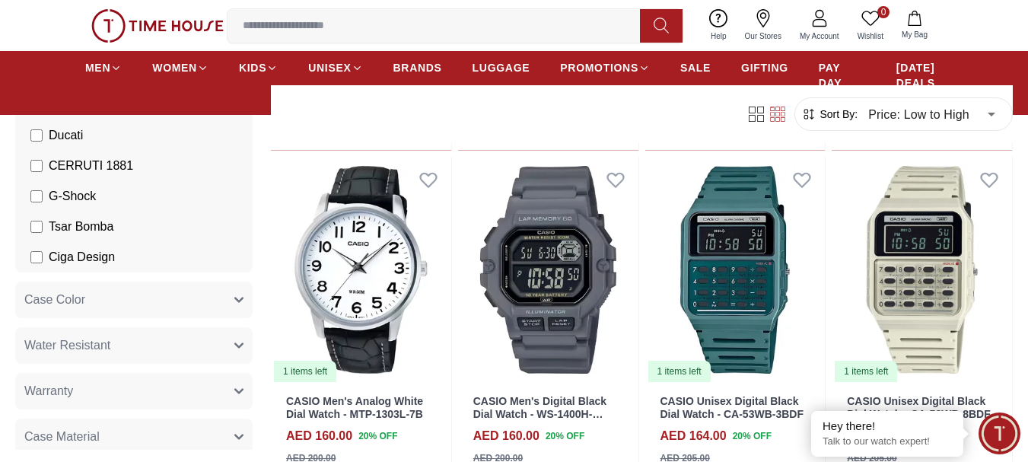
scroll to position [5857, 0]
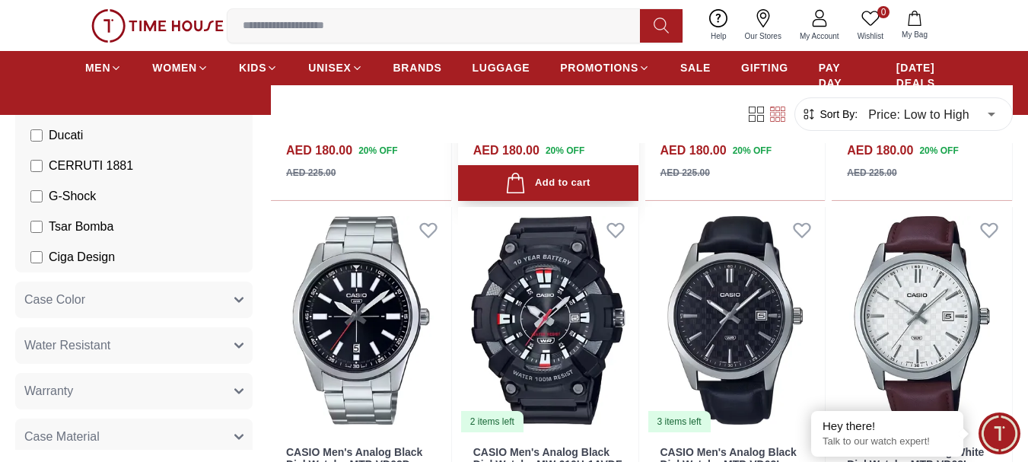
scroll to position [8140, 0]
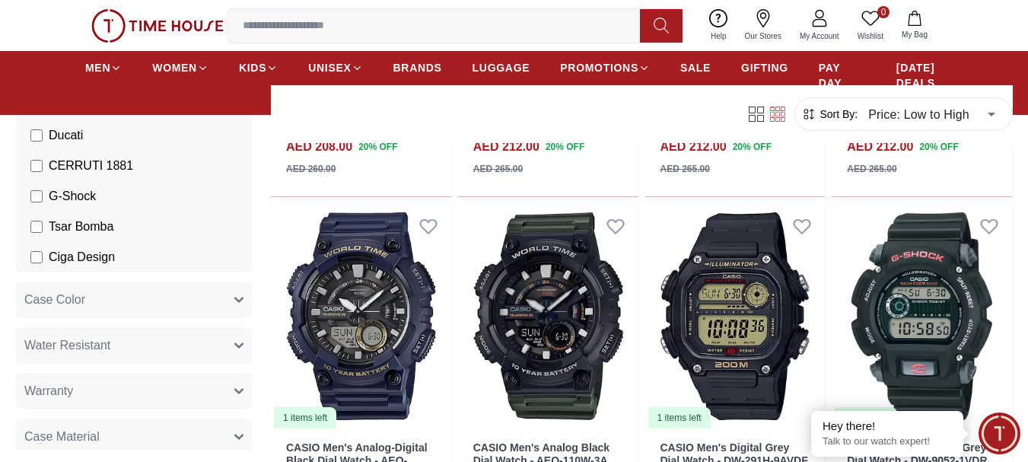
scroll to position [9863, 0]
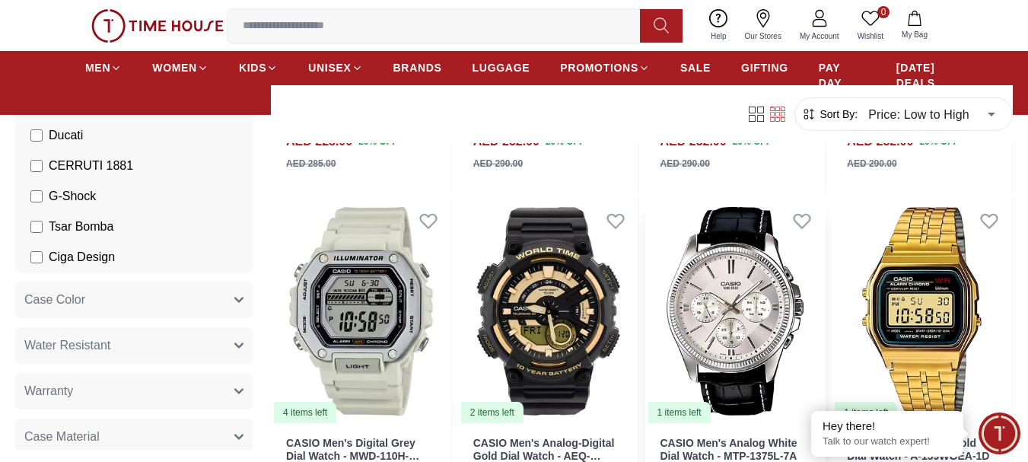
scroll to position [11538, 0]
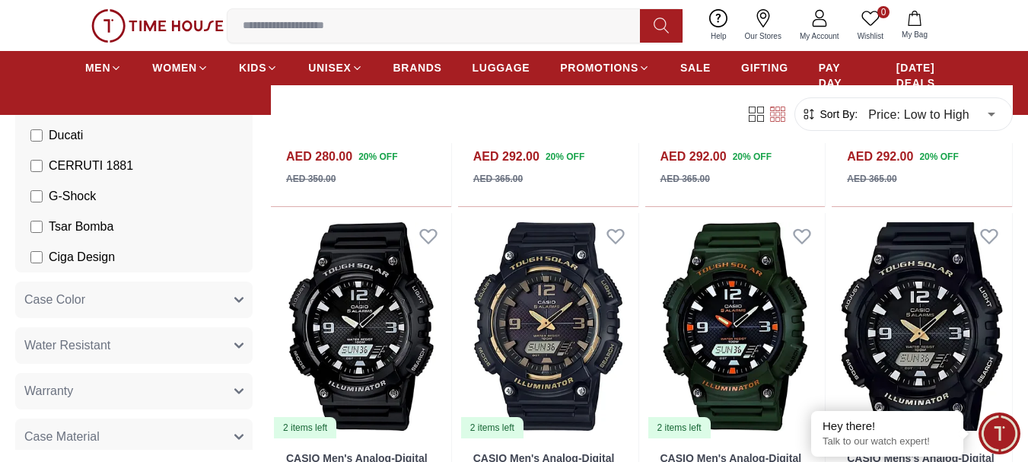
scroll to position [13213, 0]
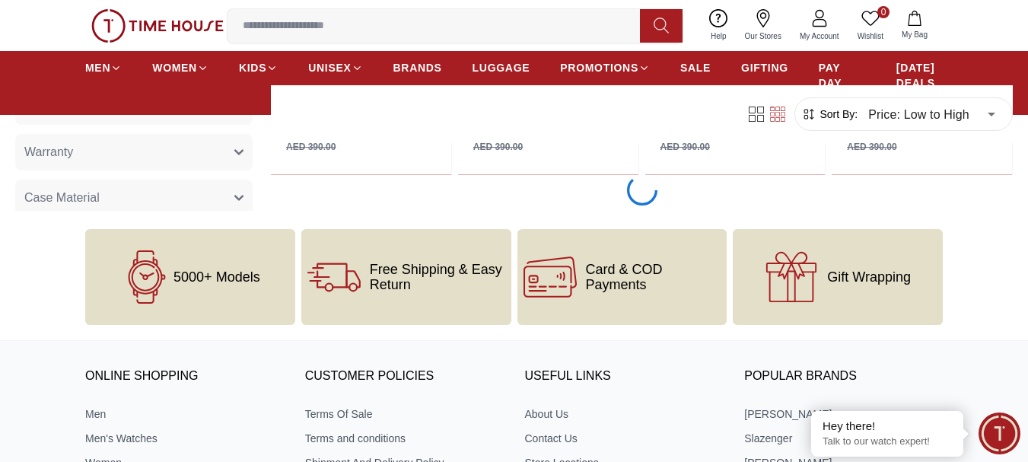
scroll to position [15214, 0]
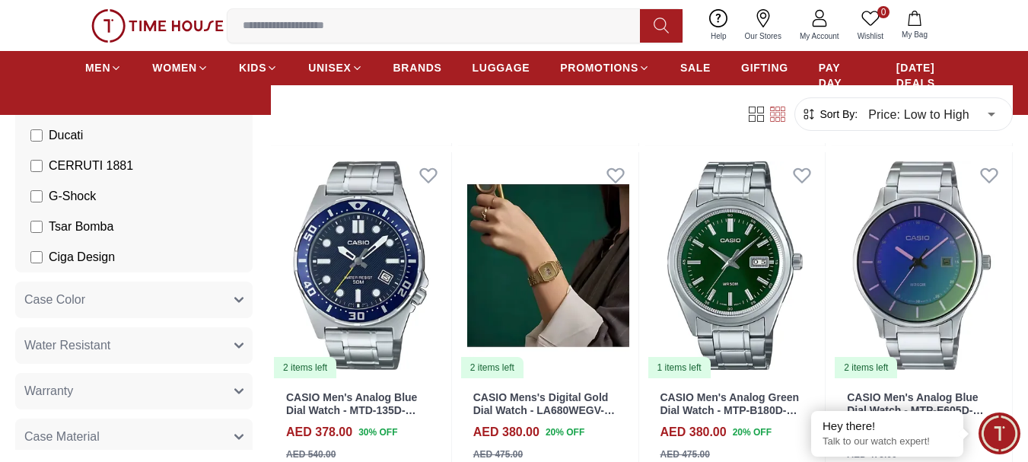
scroll to position [18287, 0]
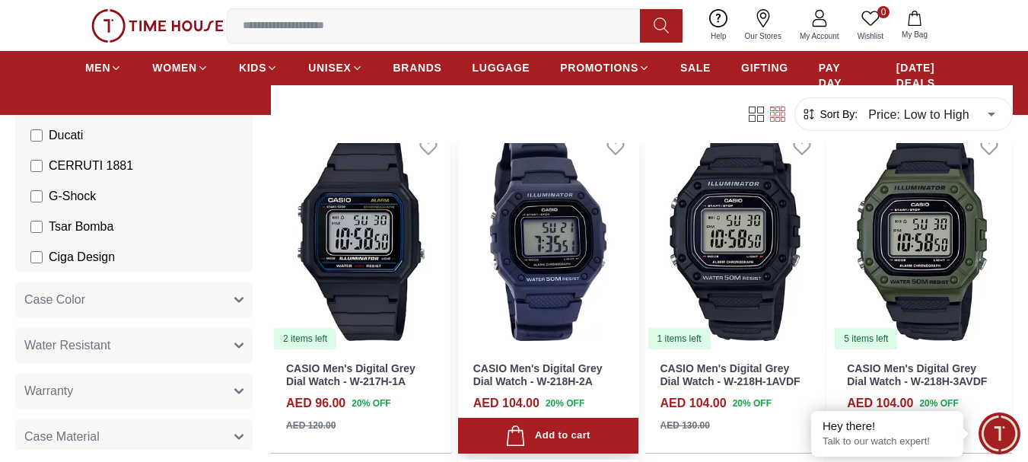
scroll to position [854, 0]
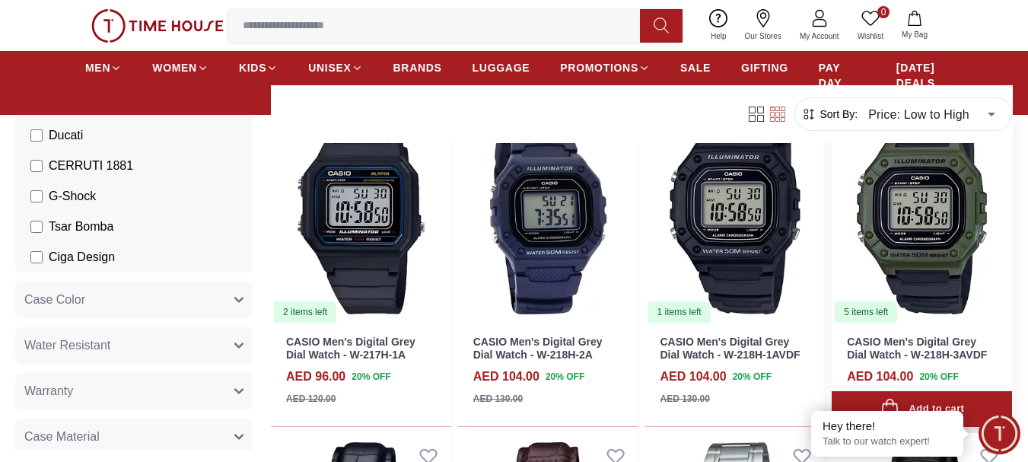
click at [941, 262] on img at bounding box center [921, 210] width 180 height 227
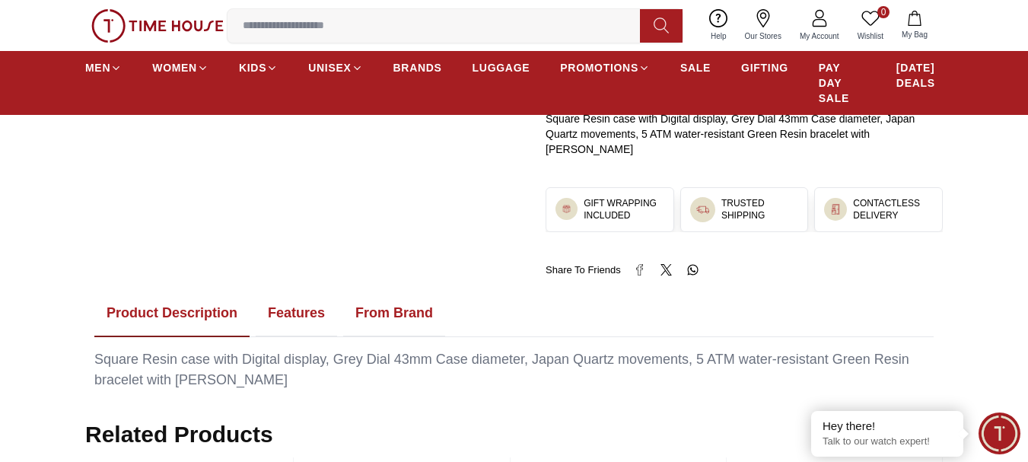
scroll to position [609, 0]
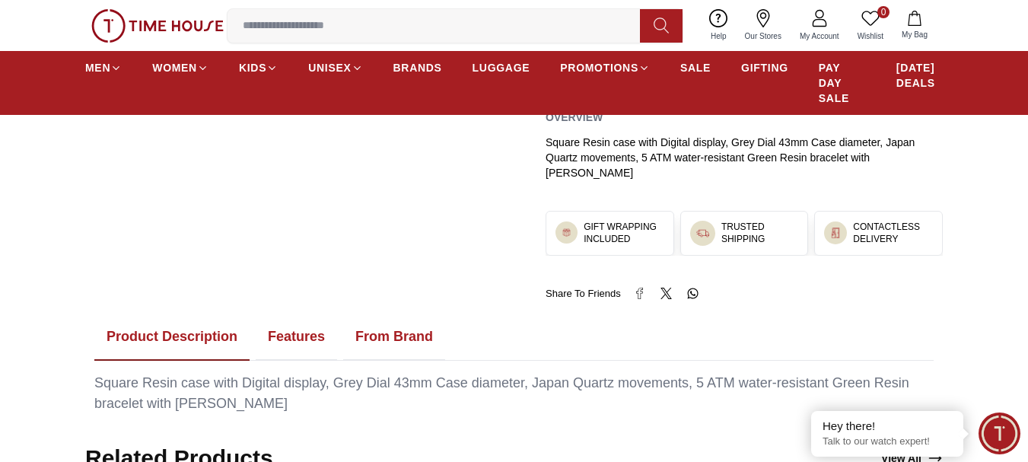
click at [316, 322] on button "Features" at bounding box center [296, 336] width 81 height 47
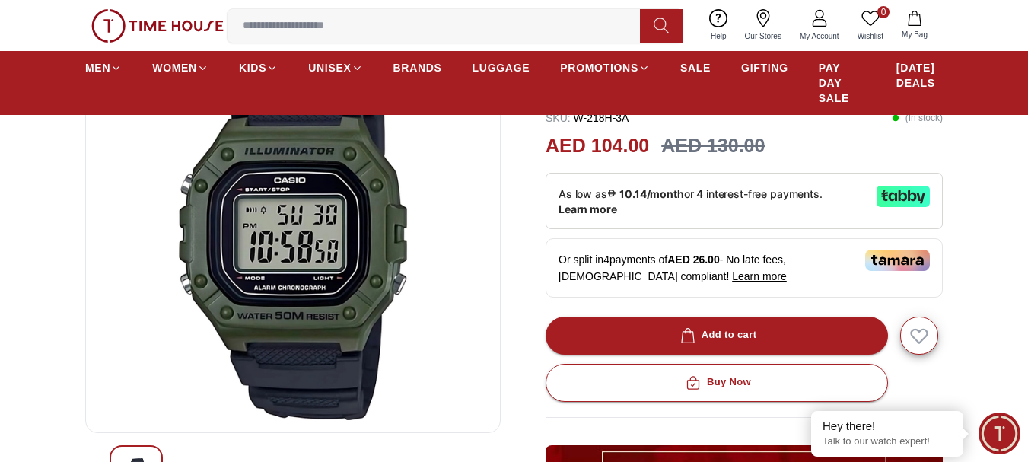
scroll to position [152, 0]
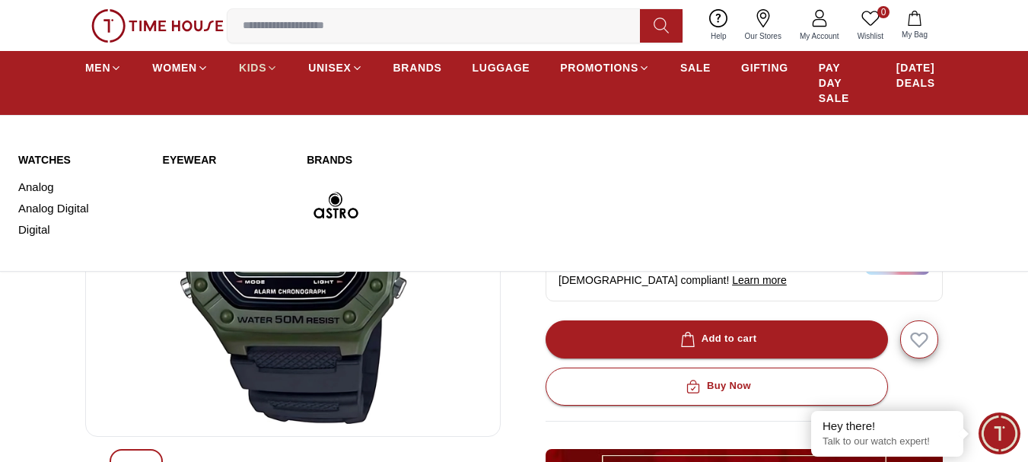
click at [255, 63] on span "KIDS" at bounding box center [252, 67] width 27 height 15
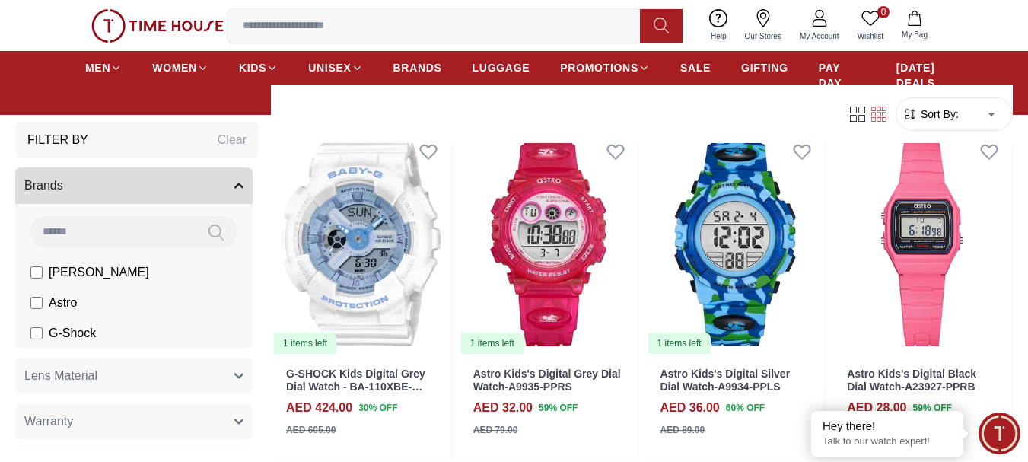
scroll to position [152, 0]
click at [59, 332] on span "G-Shock" at bounding box center [72, 333] width 47 height 18
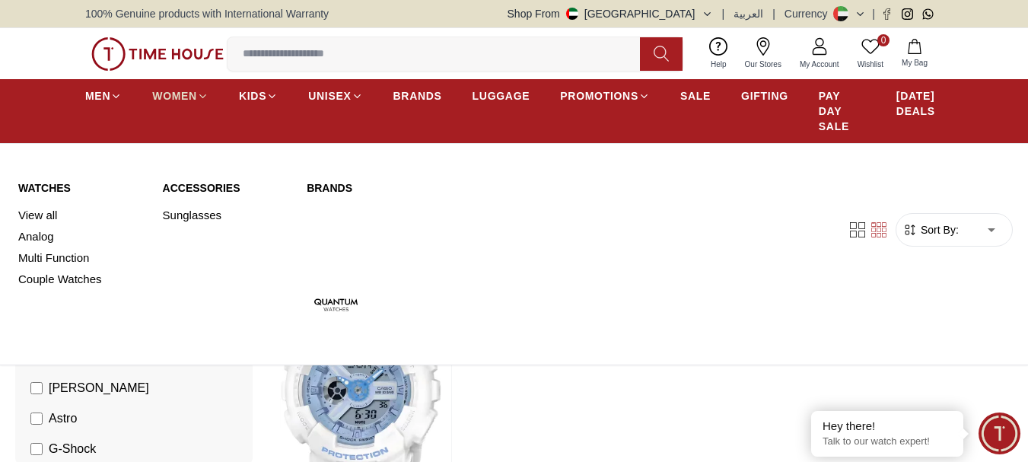
click at [177, 95] on span "WOMEN" at bounding box center [174, 95] width 45 height 15
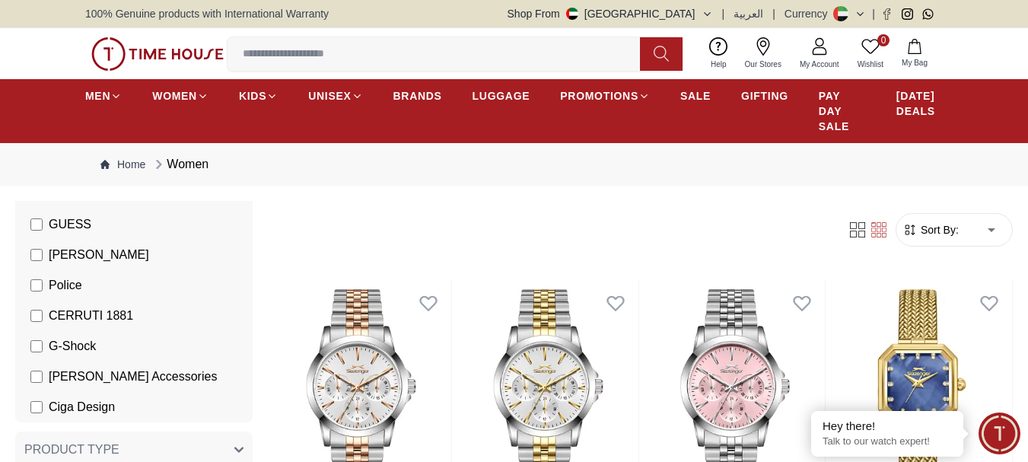
scroll to position [380, 0]
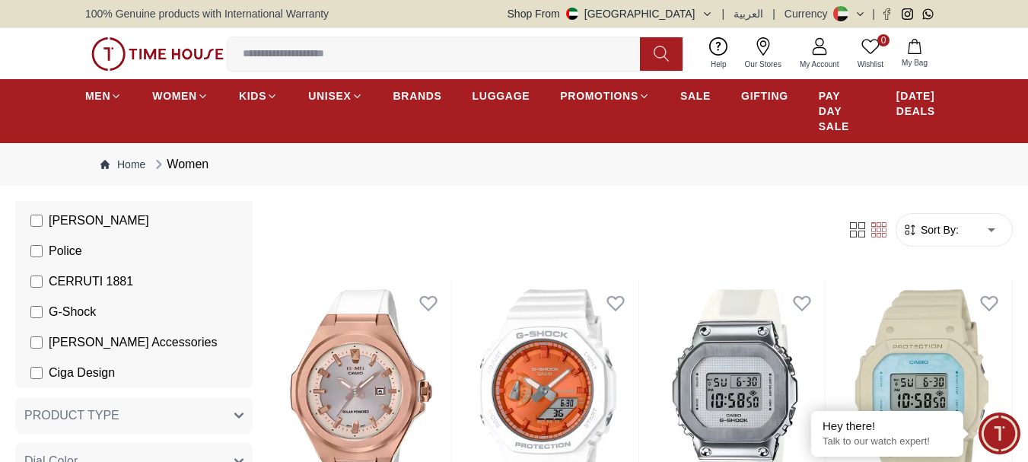
click at [922, 238] on form "Sort By: ​ ****** ​" at bounding box center [953, 229] width 117 height 33
click at [933, 225] on span "Sort By:" at bounding box center [937, 229] width 41 height 15
click at [939, 232] on span "Sort By:" at bounding box center [937, 229] width 41 height 15
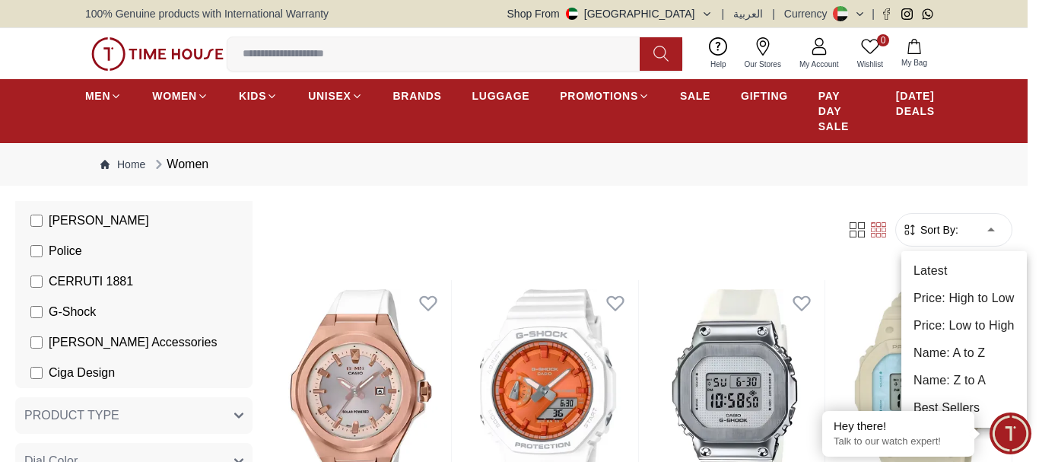
click at [956, 316] on li "Price: Low to High" at bounding box center [964, 325] width 126 height 27
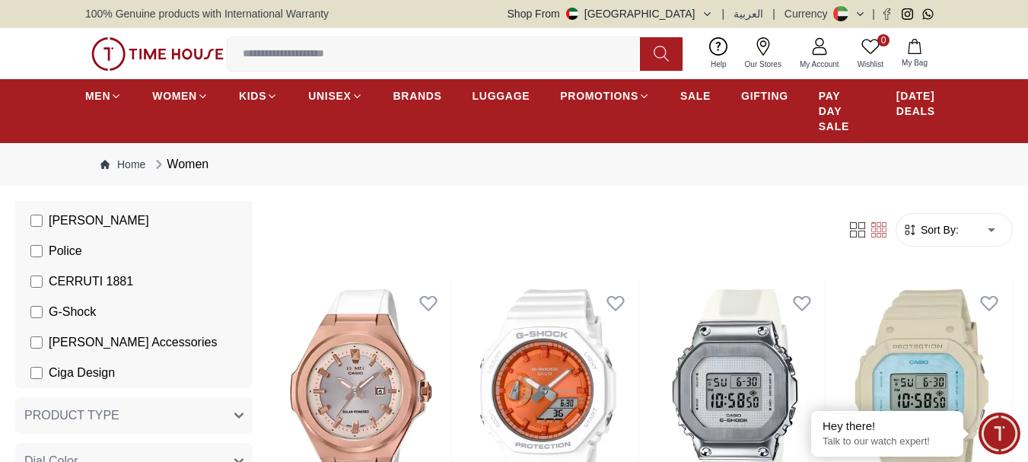
type input "*"
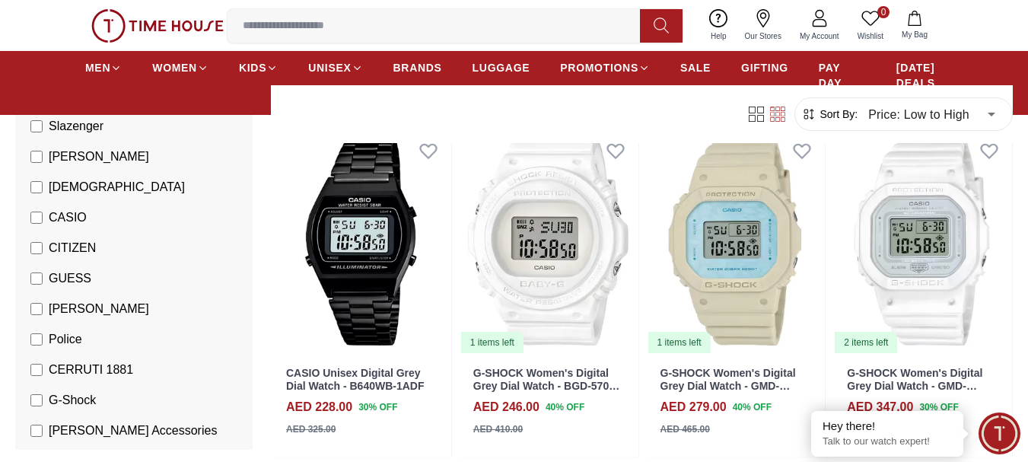
scroll to position [152, 0]
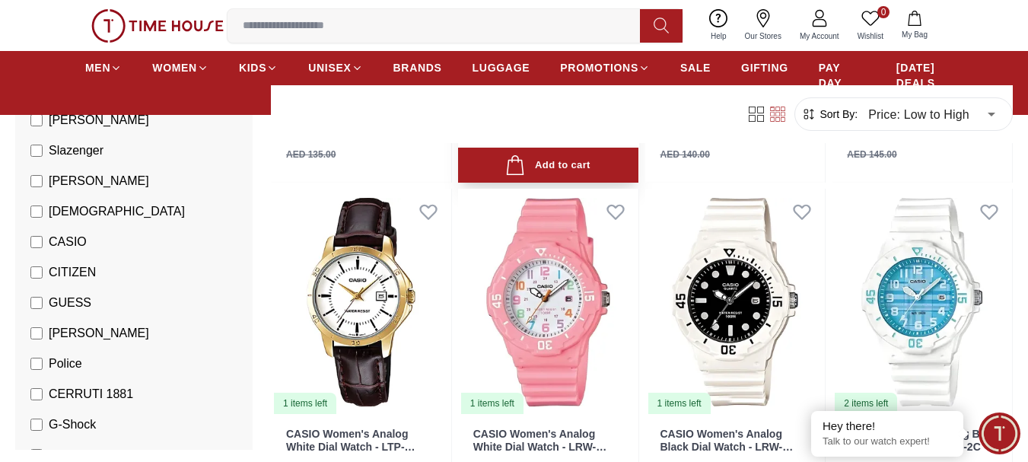
scroll to position [1445, 0]
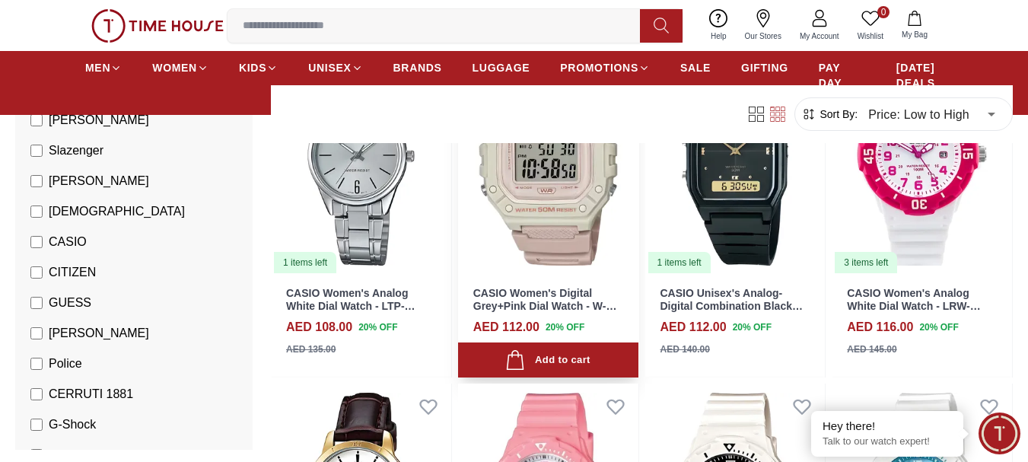
scroll to position [1141, 0]
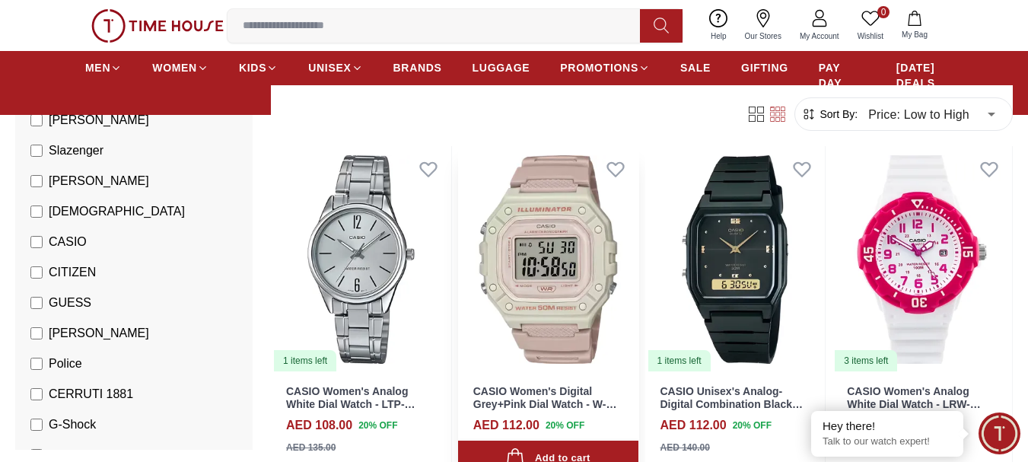
click at [569, 273] on img at bounding box center [548, 259] width 180 height 227
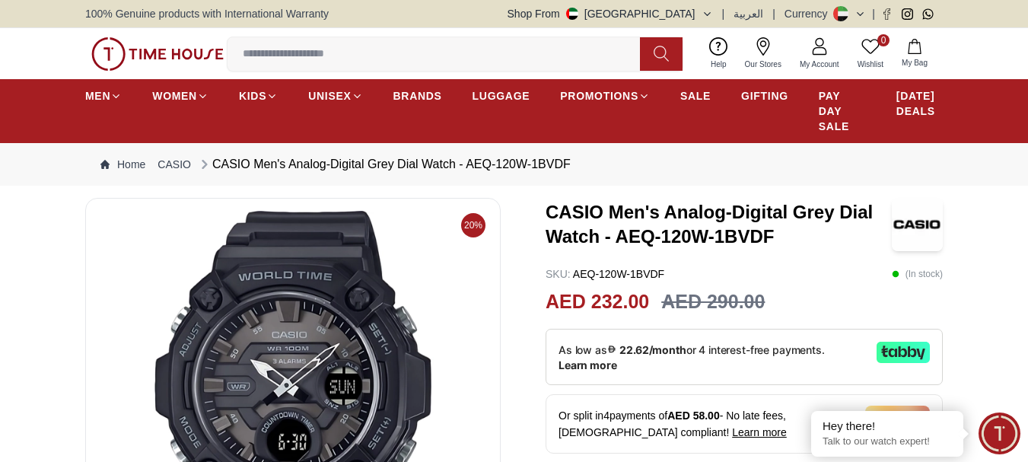
click at [313, 280] on img at bounding box center [292, 393] width 389 height 365
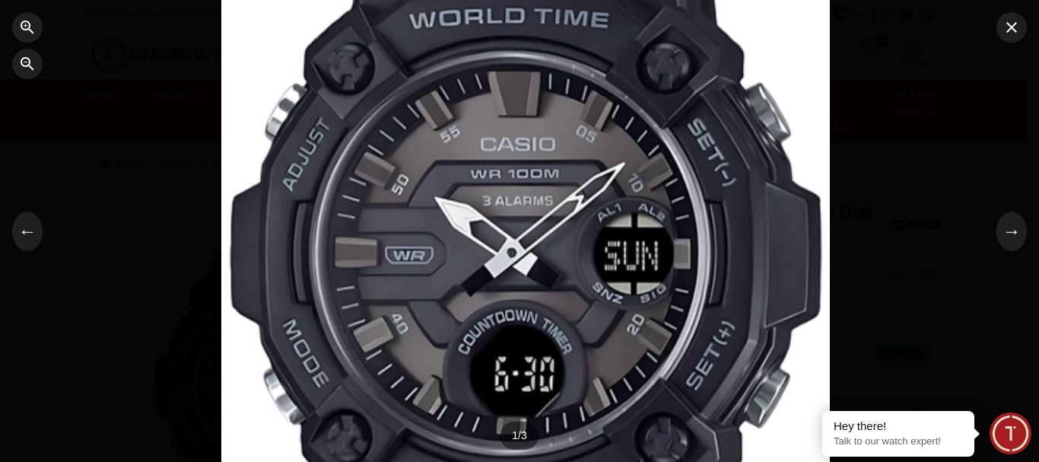
drag, startPoint x: 529, startPoint y: 317, endPoint x: 535, endPoint y: 173, distance: 144.7
click at [535, 173] on div at bounding box center [525, 85] width 609 height 415
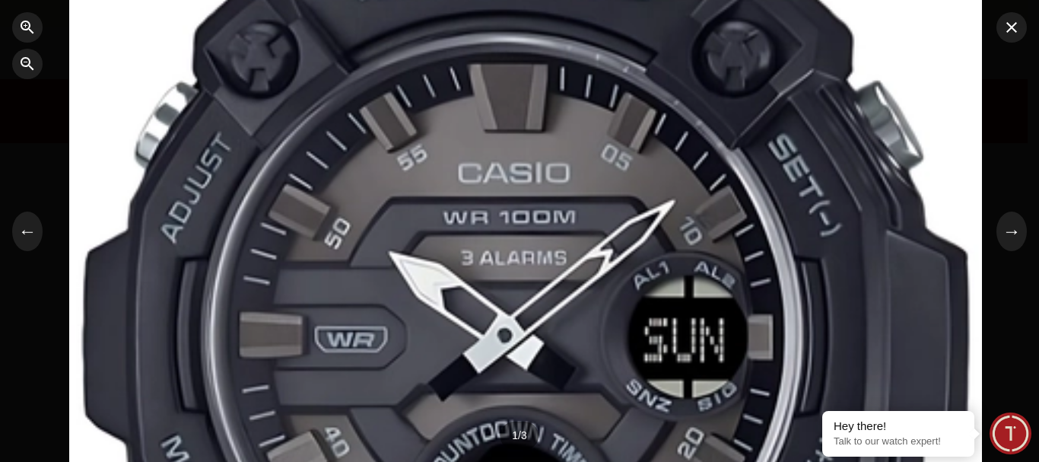
click at [553, 286] on div at bounding box center [525, 86] width 913 height 623
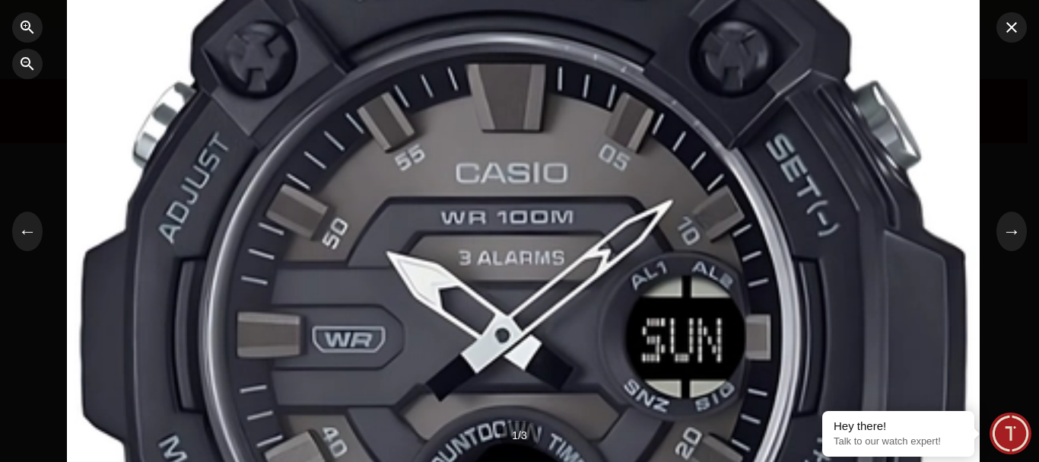
click at [548, 264] on div at bounding box center [523, 86] width 913 height 623
click at [1009, 40] on button "button" at bounding box center [1012, 27] width 30 height 30
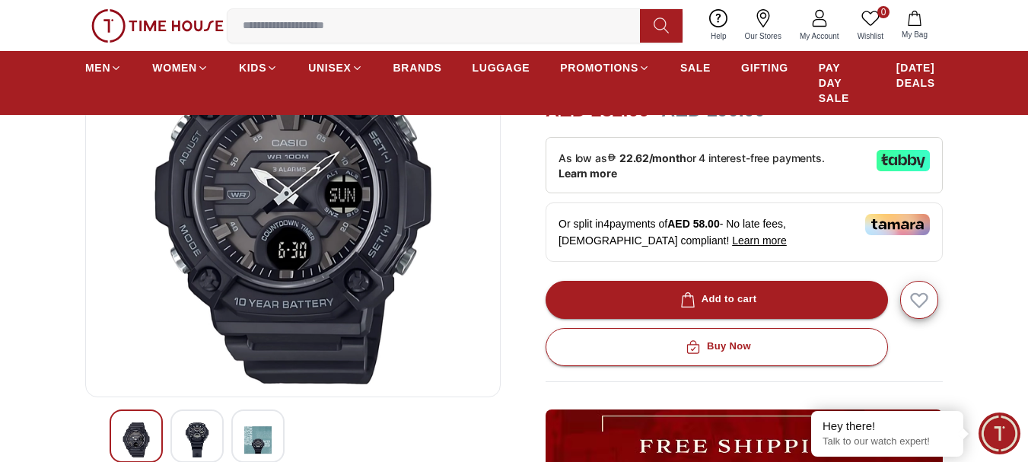
scroll to position [228, 0]
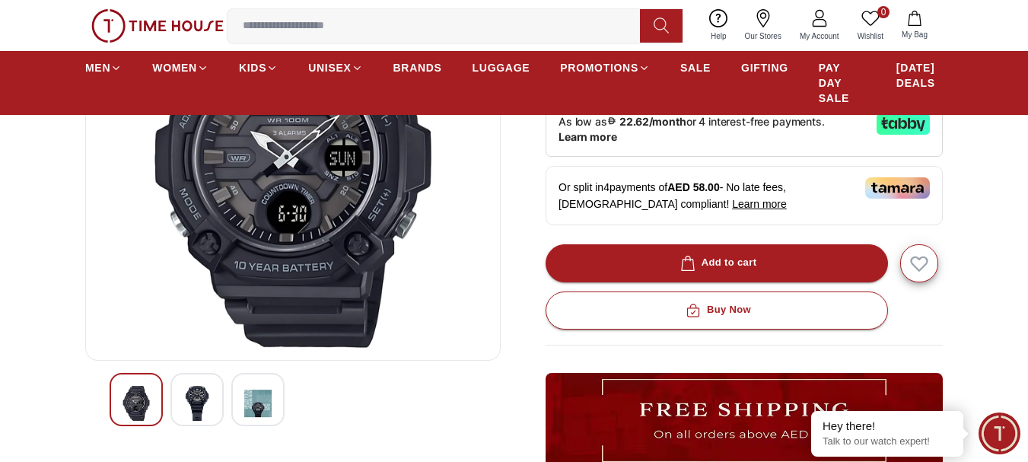
click at [206, 392] on img at bounding box center [196, 403] width 27 height 35
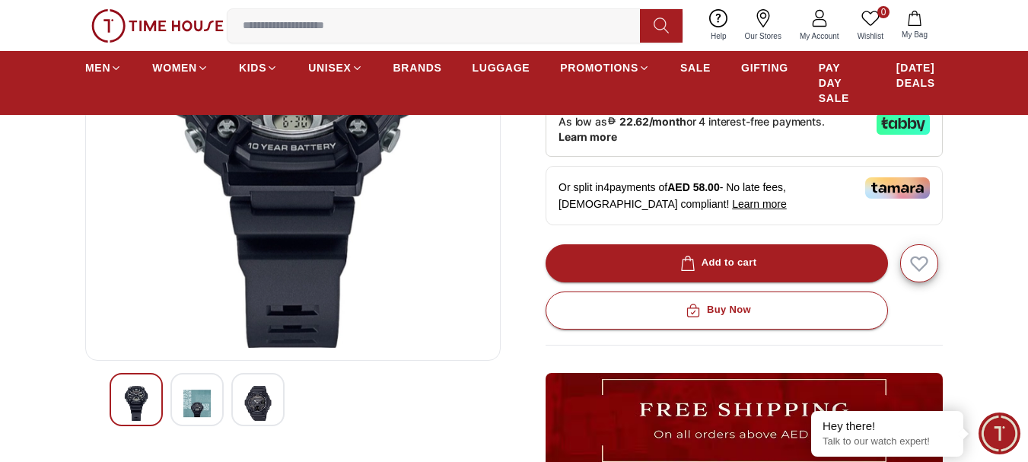
click at [262, 405] on img at bounding box center [257, 403] width 27 height 35
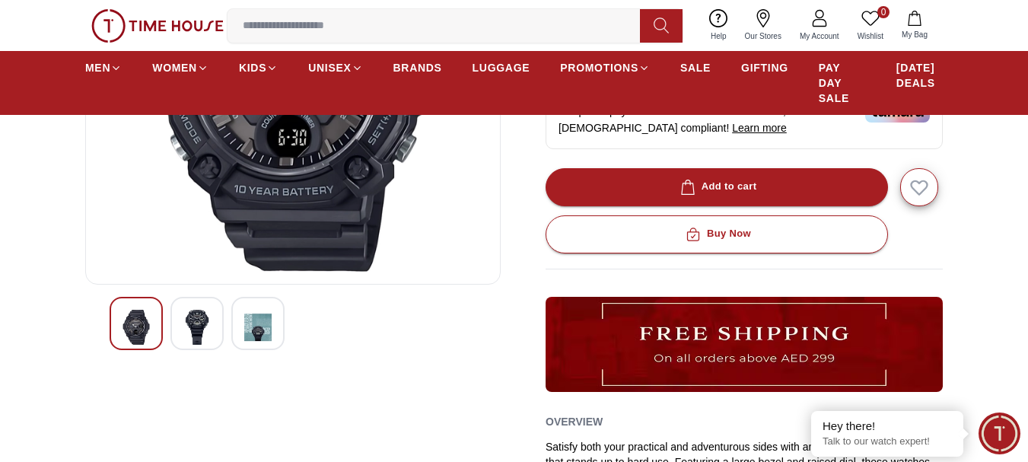
click at [211, 334] on div at bounding box center [196, 323] width 53 height 53
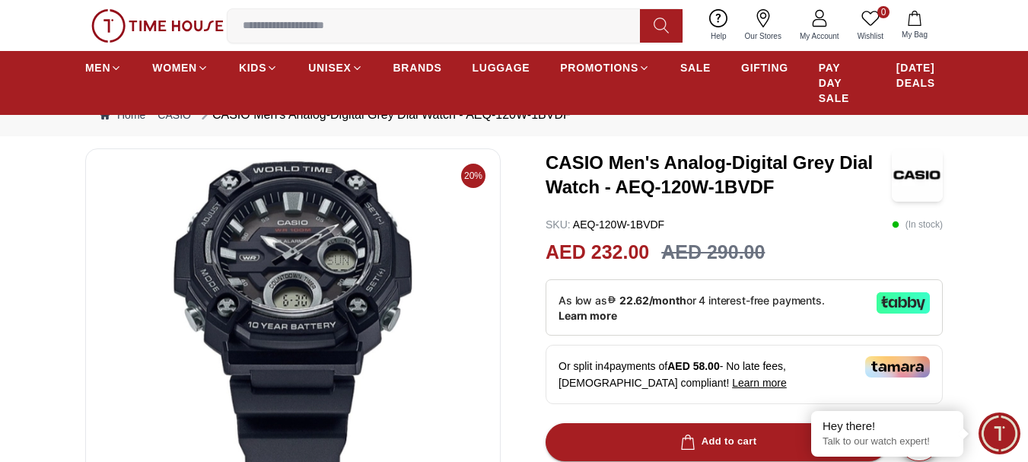
scroll to position [76, 0]
